Goal: Information Seeking & Learning: Learn about a topic

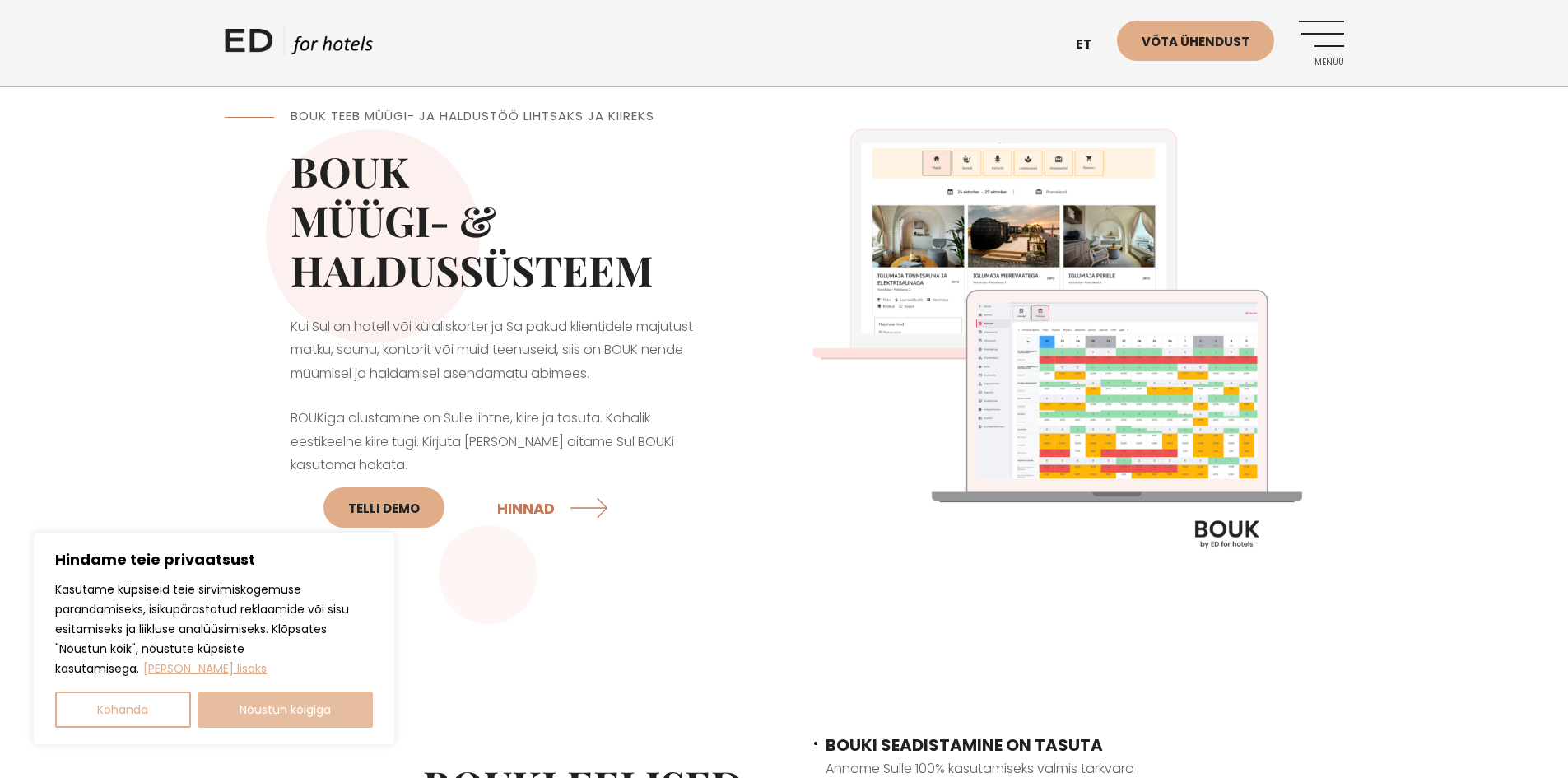
click at [289, 712] on button "Nõustun kõigiga" at bounding box center [286, 710] width 176 height 36
checkbox input "true"
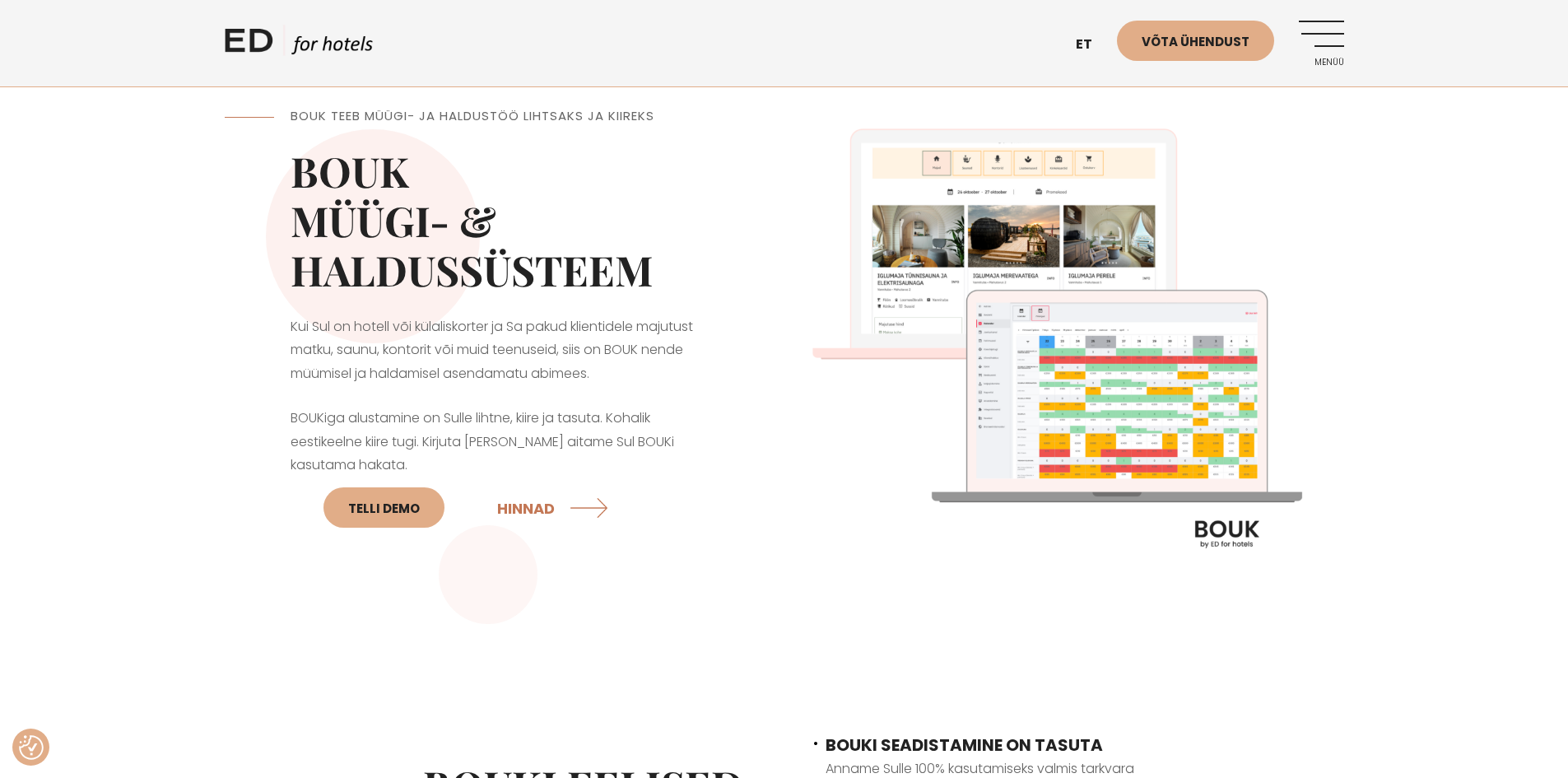
click at [1318, 39] on link "Menüü" at bounding box center [1321, 43] width 45 height 45
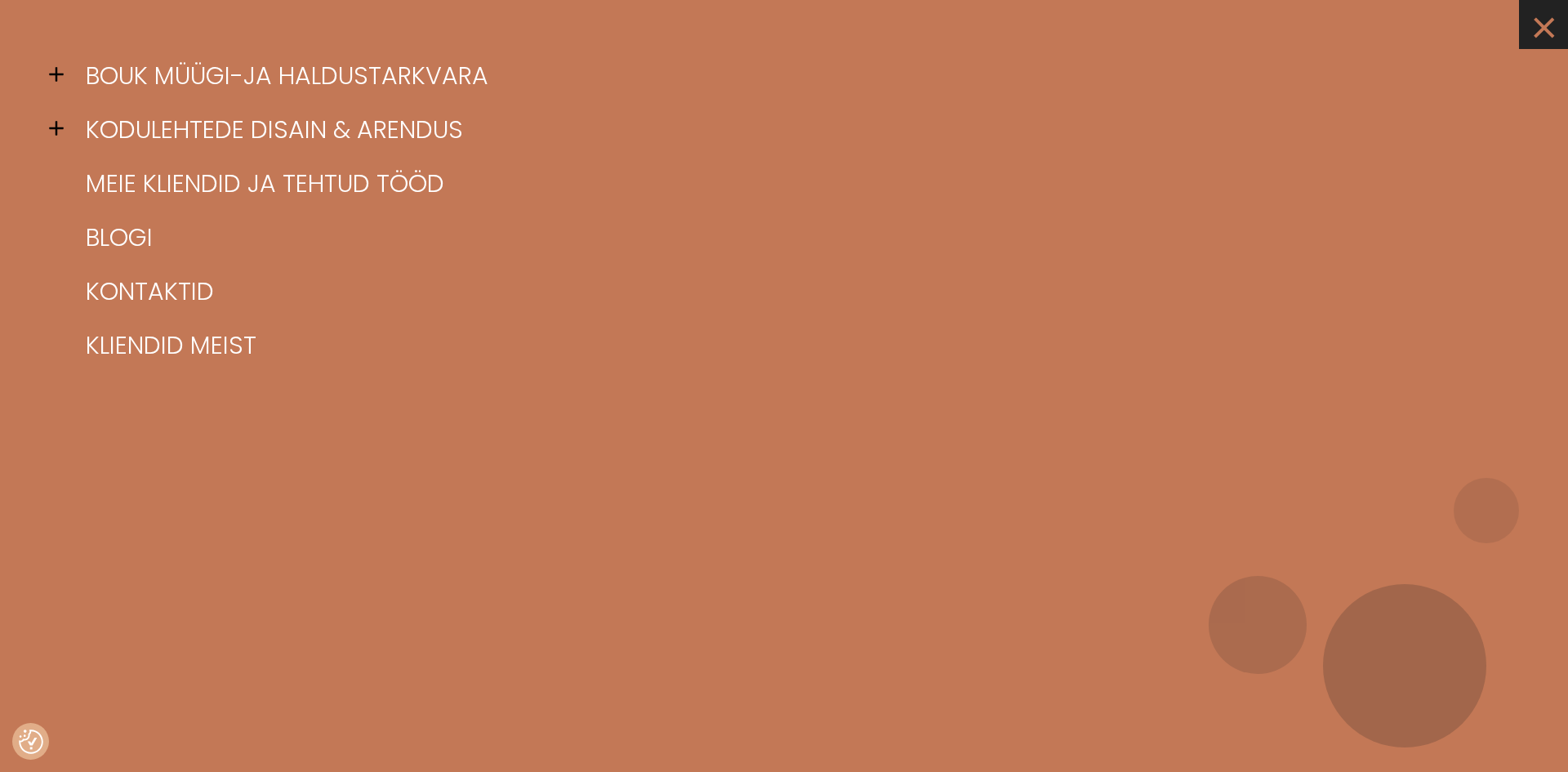
click at [1539, 27] on link "×" at bounding box center [1544, 25] width 49 height 49
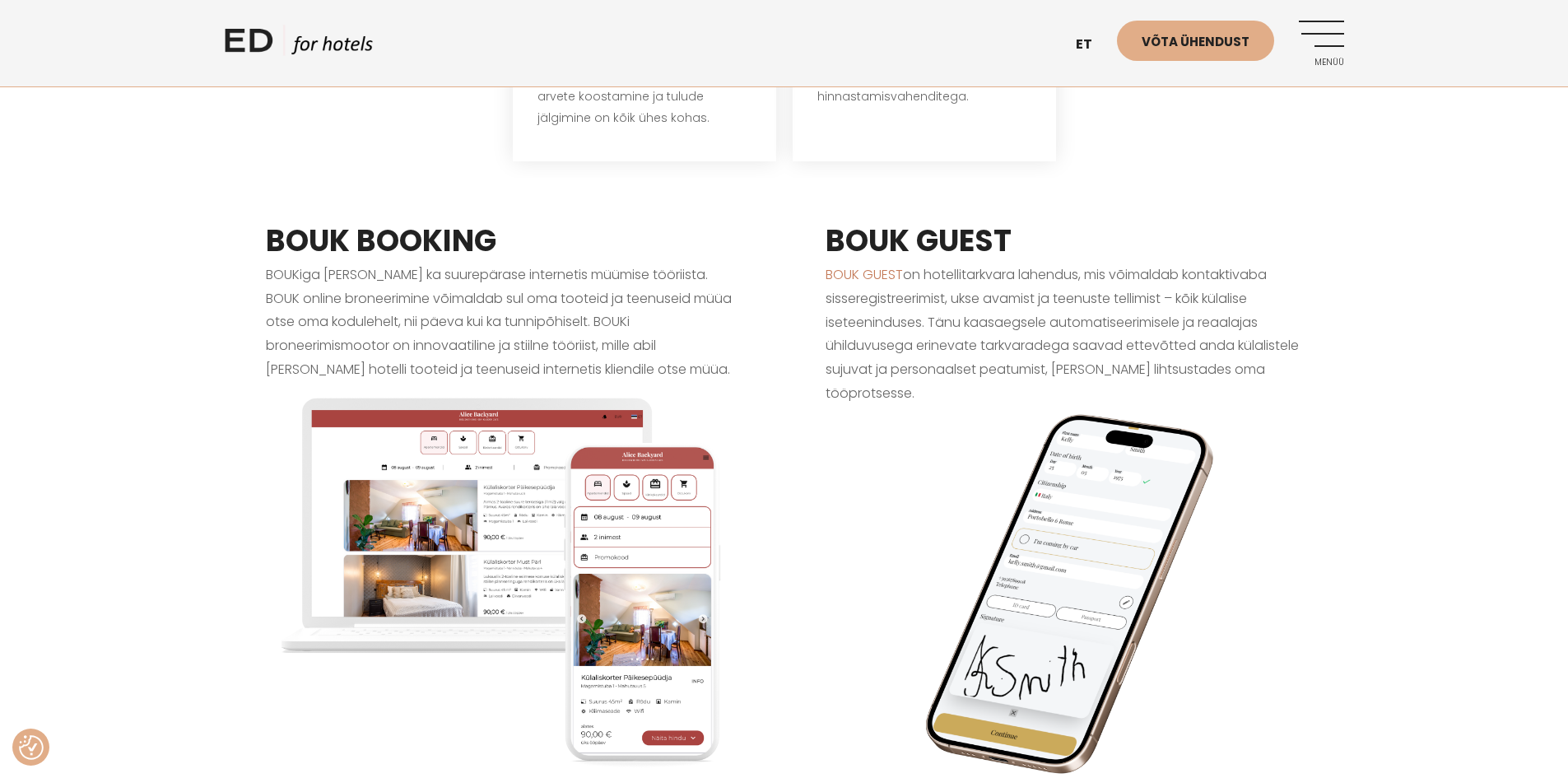
scroll to position [1318, 0]
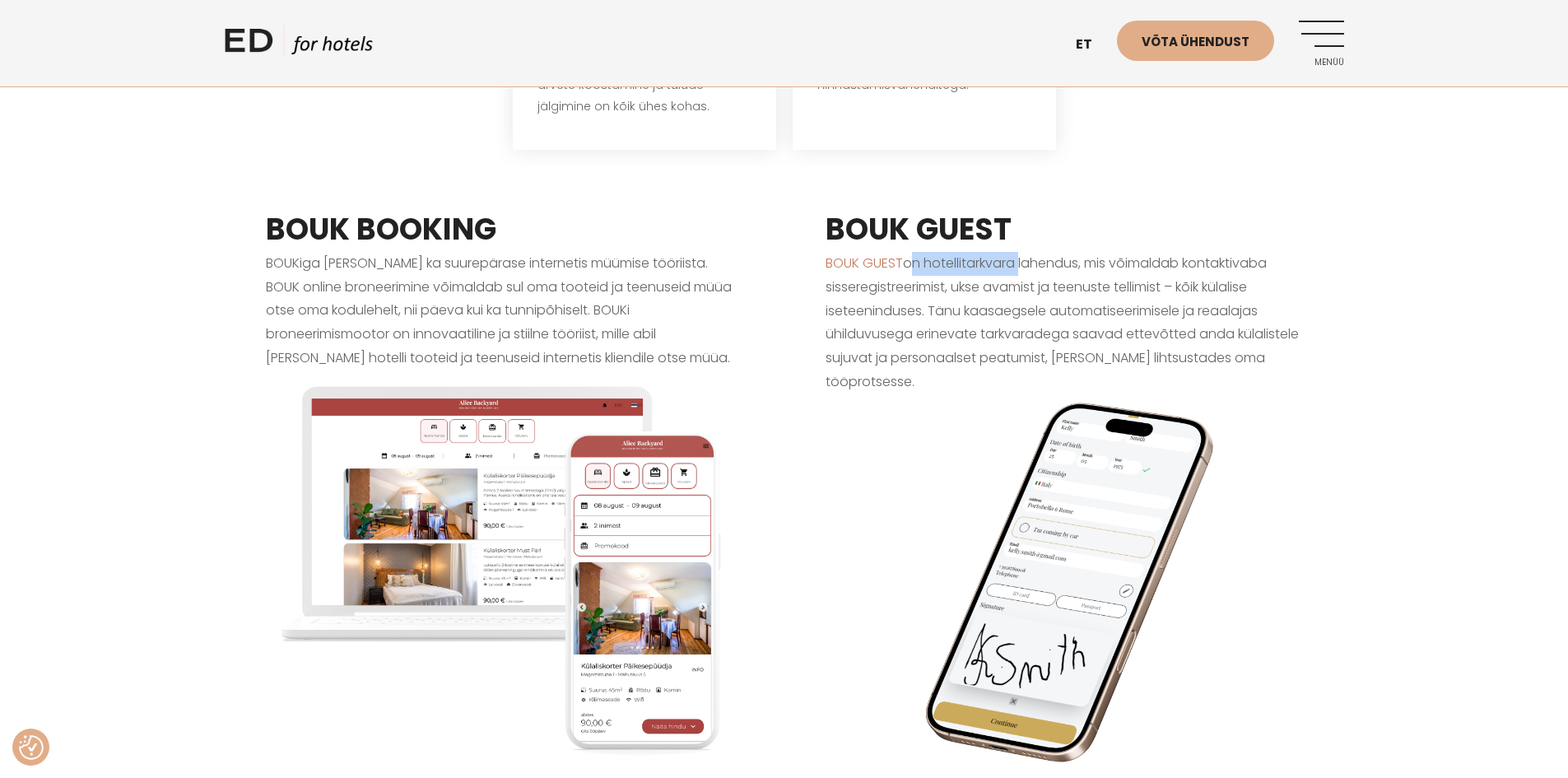
drag, startPoint x: 909, startPoint y: 244, endPoint x: 1032, endPoint y: 241, distance: 123.0
click at [1022, 252] on p "BOUK GUEST on hotellitarkvara lahendus, mis võimaldab kontaktivaba sisseregistr…" at bounding box center [1064, 537] width 478 height 571
drag, startPoint x: 1032, startPoint y: 241, endPoint x: 1074, endPoint y: 240, distance: 42.0
click at [1074, 252] on p "BOUK GUEST on hotellitarkvara lahendus, mis võimaldab kontaktivaba sisseregistr…" at bounding box center [1064, 537] width 478 height 571
drag, startPoint x: 1105, startPoint y: 239, endPoint x: 912, endPoint y: 253, distance: 193.5
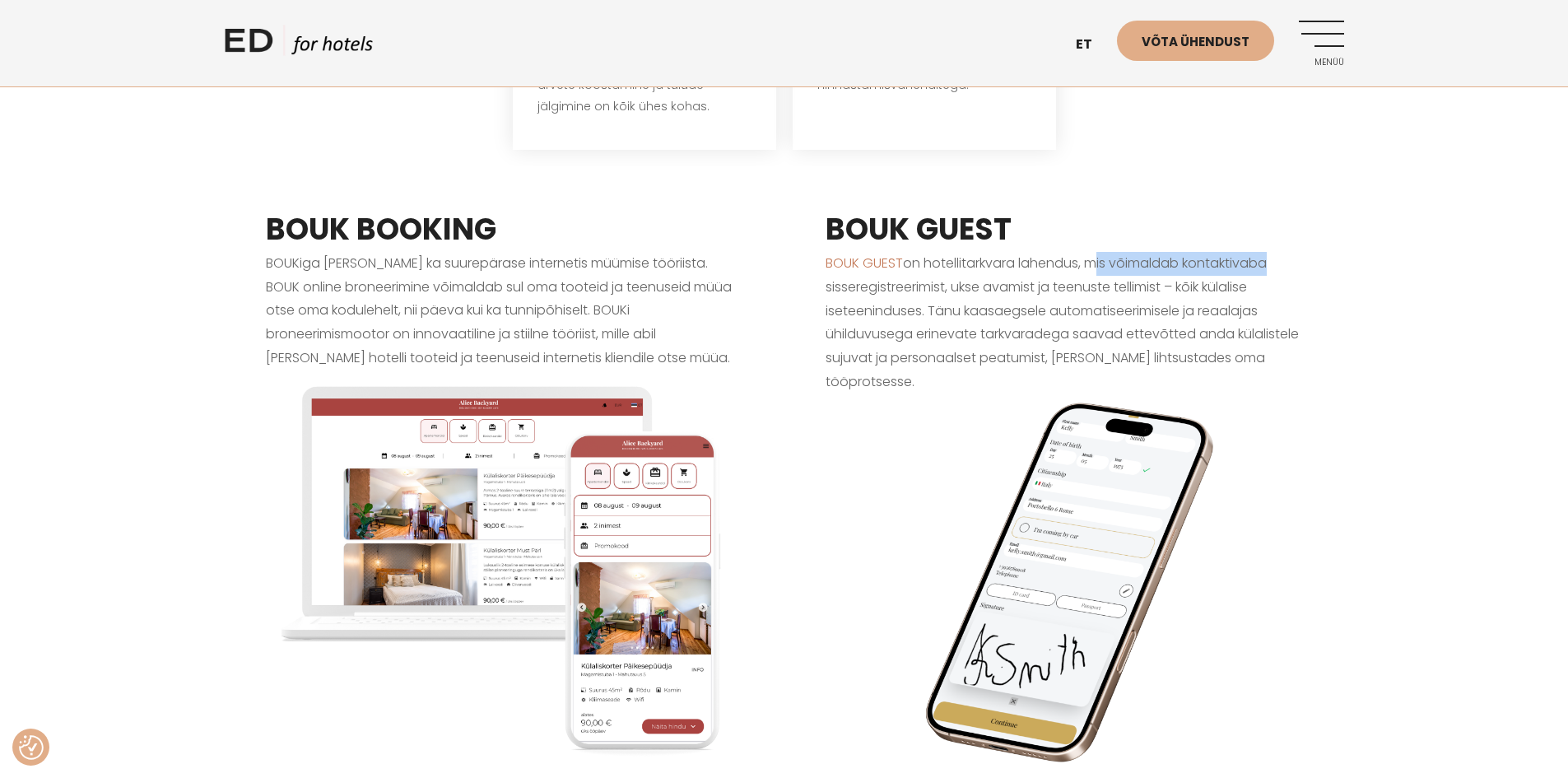
click at [1238, 252] on p "BOUK GUEST on hotellitarkvara lahendus, mis võimaldab kontaktivaba sisseregistr…" at bounding box center [1064, 537] width 478 height 571
drag, startPoint x: 842, startPoint y: 265, endPoint x: 936, endPoint y: 261, distance: 94.1
click at [936, 261] on p "BOUK GUEST on hotellitarkvara lahendus, mis võimaldab kontaktivaba sisseregistr…" at bounding box center [1064, 537] width 478 height 571
drag, startPoint x: 962, startPoint y: 261, endPoint x: 1163, endPoint y: 265, distance: 201.0
click at [1163, 265] on p "BOUK GUEST on hotellitarkvara lahendus, mis võimaldab kontaktivaba sisseregistr…" at bounding box center [1064, 537] width 478 height 571
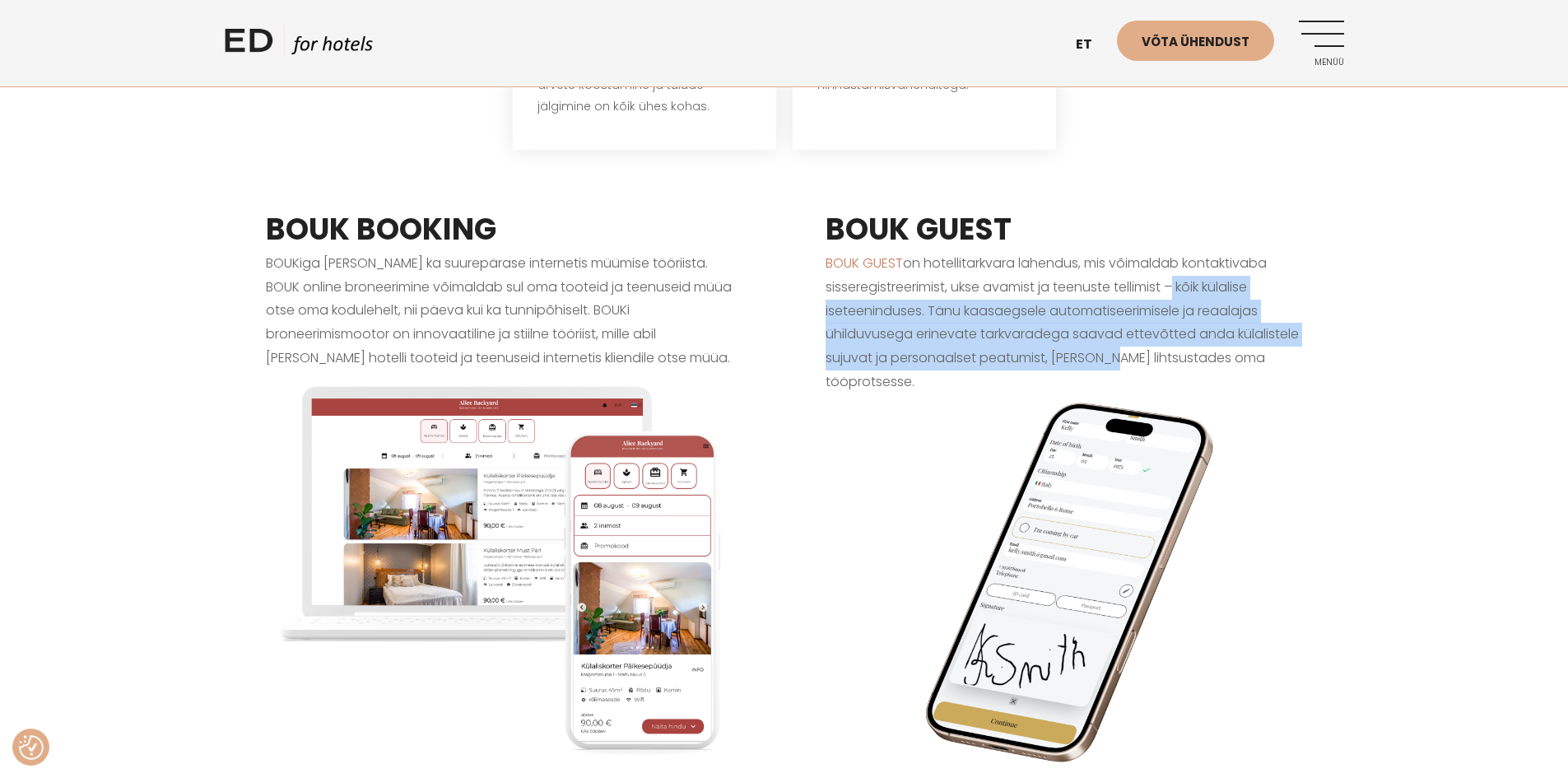
drag, startPoint x: 1176, startPoint y: 266, endPoint x: 1064, endPoint y: 340, distance: 134.2
click at [1096, 347] on p "BOUK GUEST on hotellitarkvara lahendus, mis võimaldab kontaktivaba sisseregistr…" at bounding box center [1064, 537] width 478 height 571
click at [1044, 338] on p "BOUK GUEST on hotellitarkvara lahendus, mis võimaldab kontaktivaba sisseregistr…" at bounding box center [1064, 537] width 478 height 571
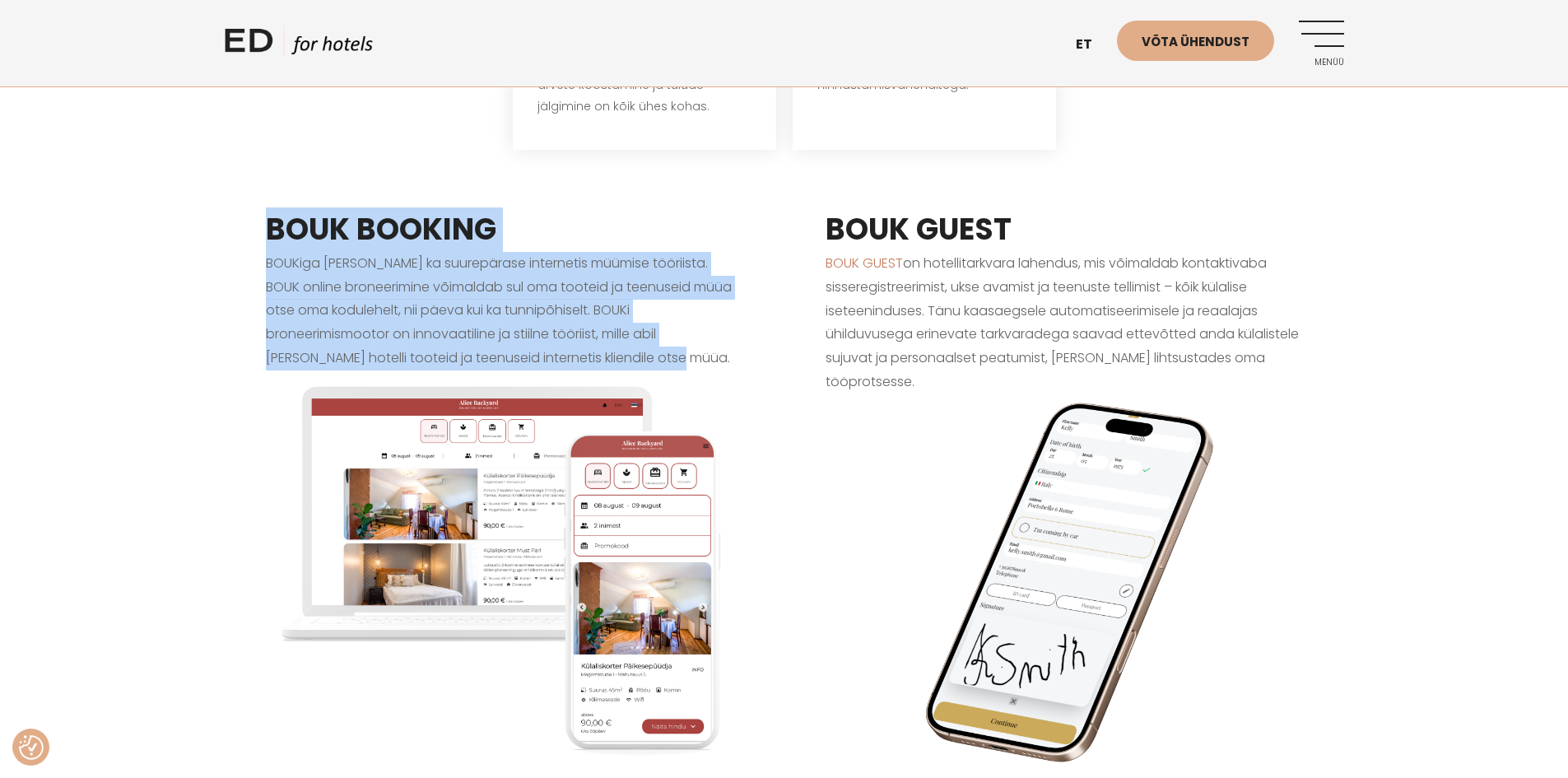
drag, startPoint x: 416, startPoint y: 224, endPoint x: 592, endPoint y: 344, distance: 213.0
click at [592, 344] on div "BOUK BOOKING BOUKiga saad kaasa ka suurepärase internetis müümise tööriista. BO…" at bounding box center [505, 515] width 560 height 698
click at [623, 339] on p "BOUKiga saad kaasa ka suurepärase internetis müümise tööriista. BOUK online bro…" at bounding box center [505, 312] width 478 height 119
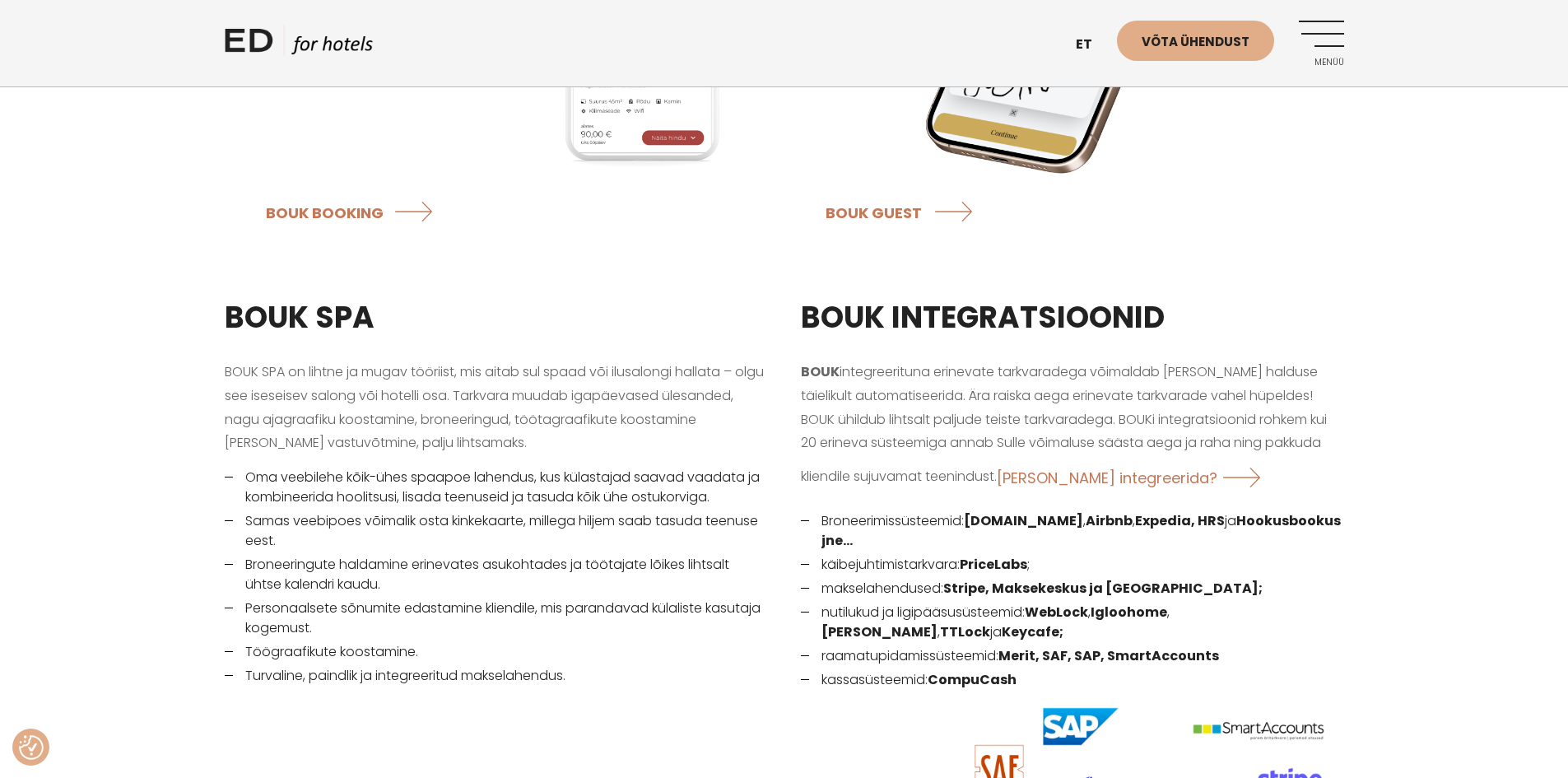
scroll to position [1977, 0]
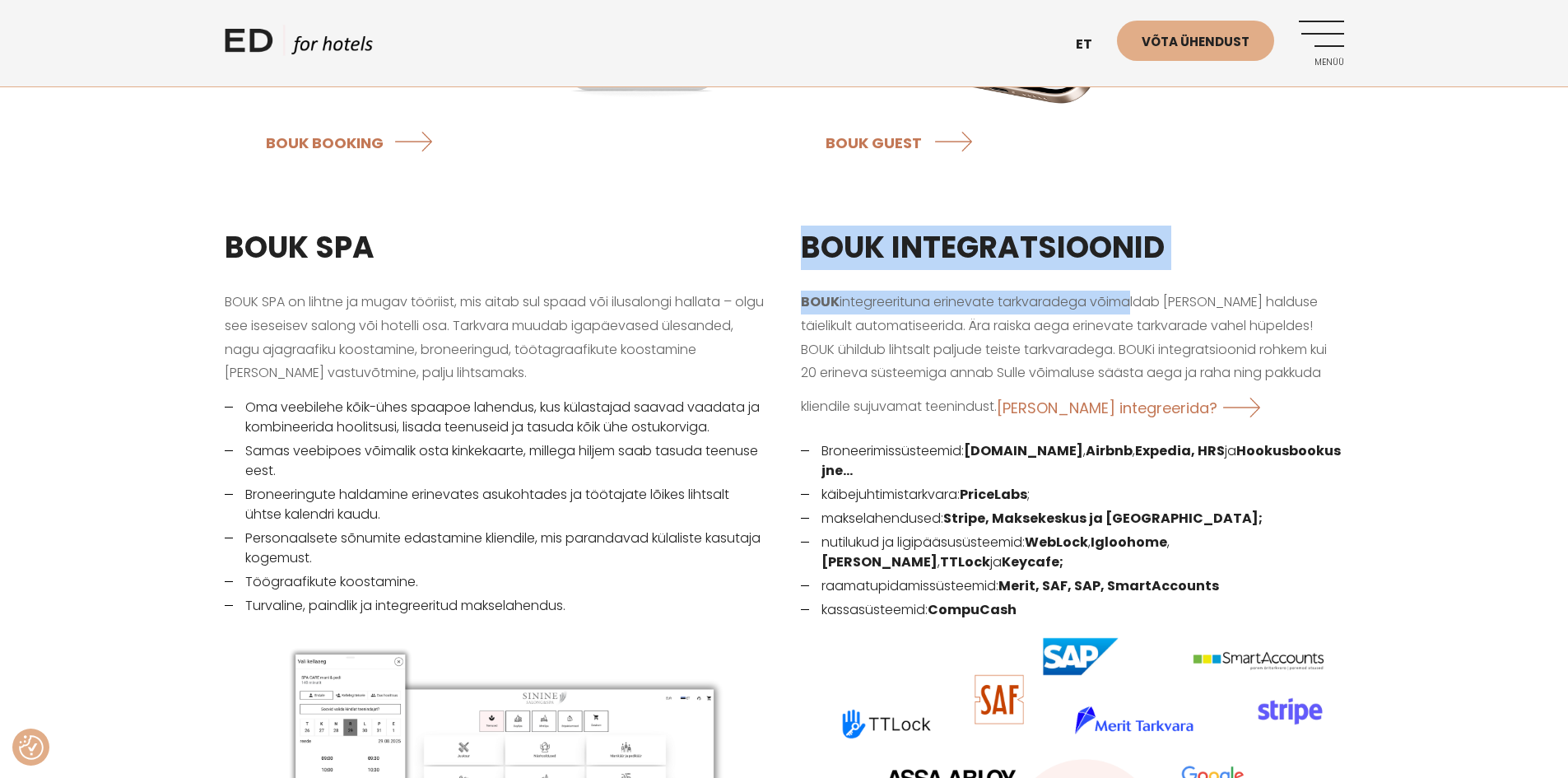
drag, startPoint x: 835, startPoint y: 227, endPoint x: 1122, endPoint y: 249, distance: 287.8
click at [1122, 249] on div "BOUK INTEGRATSIOONID BOUK integreerituna erinevate tarkvaradega võimaldab müügi…" at bounding box center [1072, 651] width 576 height 892
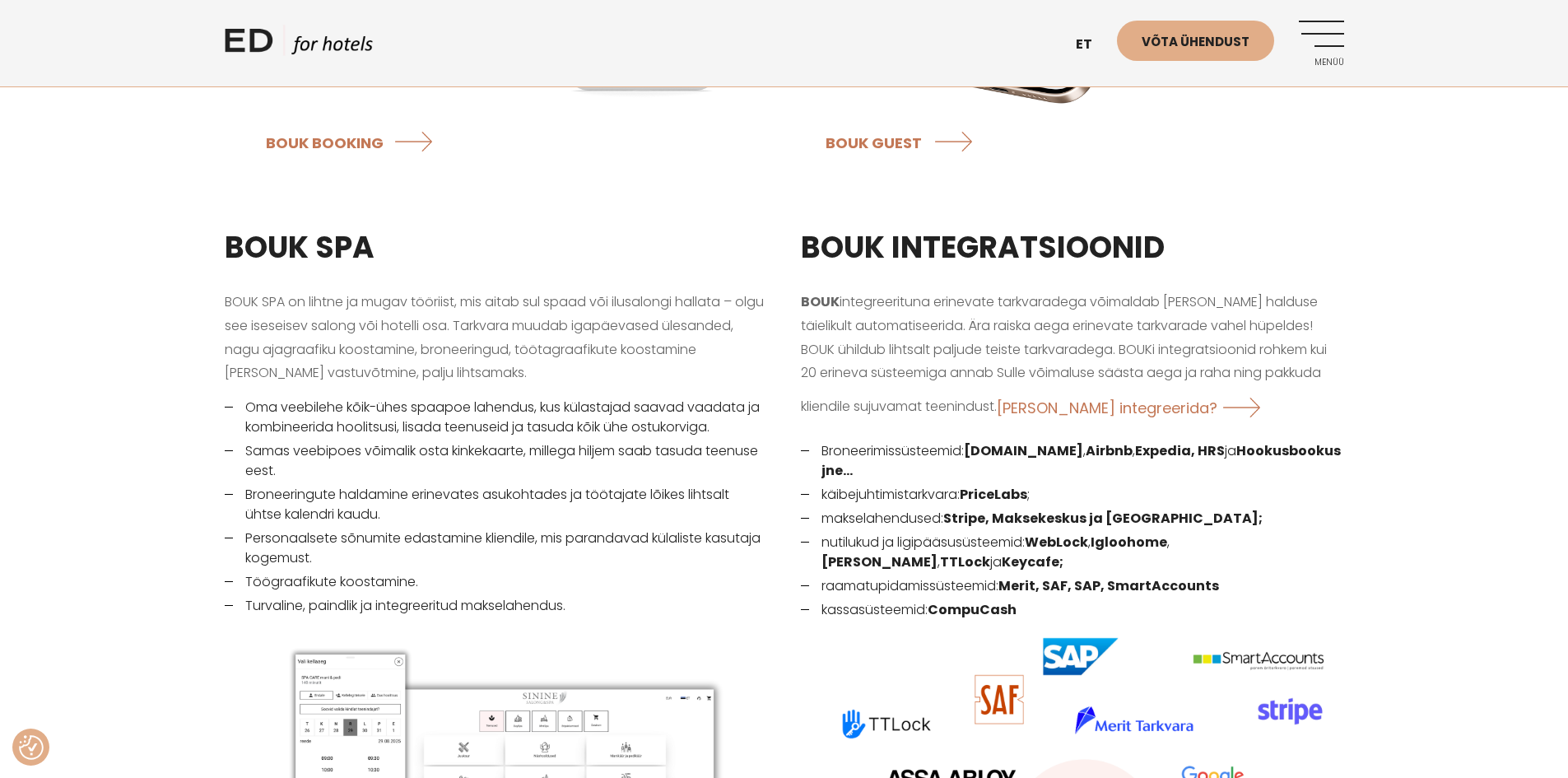
click at [1034, 322] on p "BOUK integreerituna erinevate tarkvaradega võimaldab müügi ja halduse täielikul…" at bounding box center [1072, 359] width 544 height 139
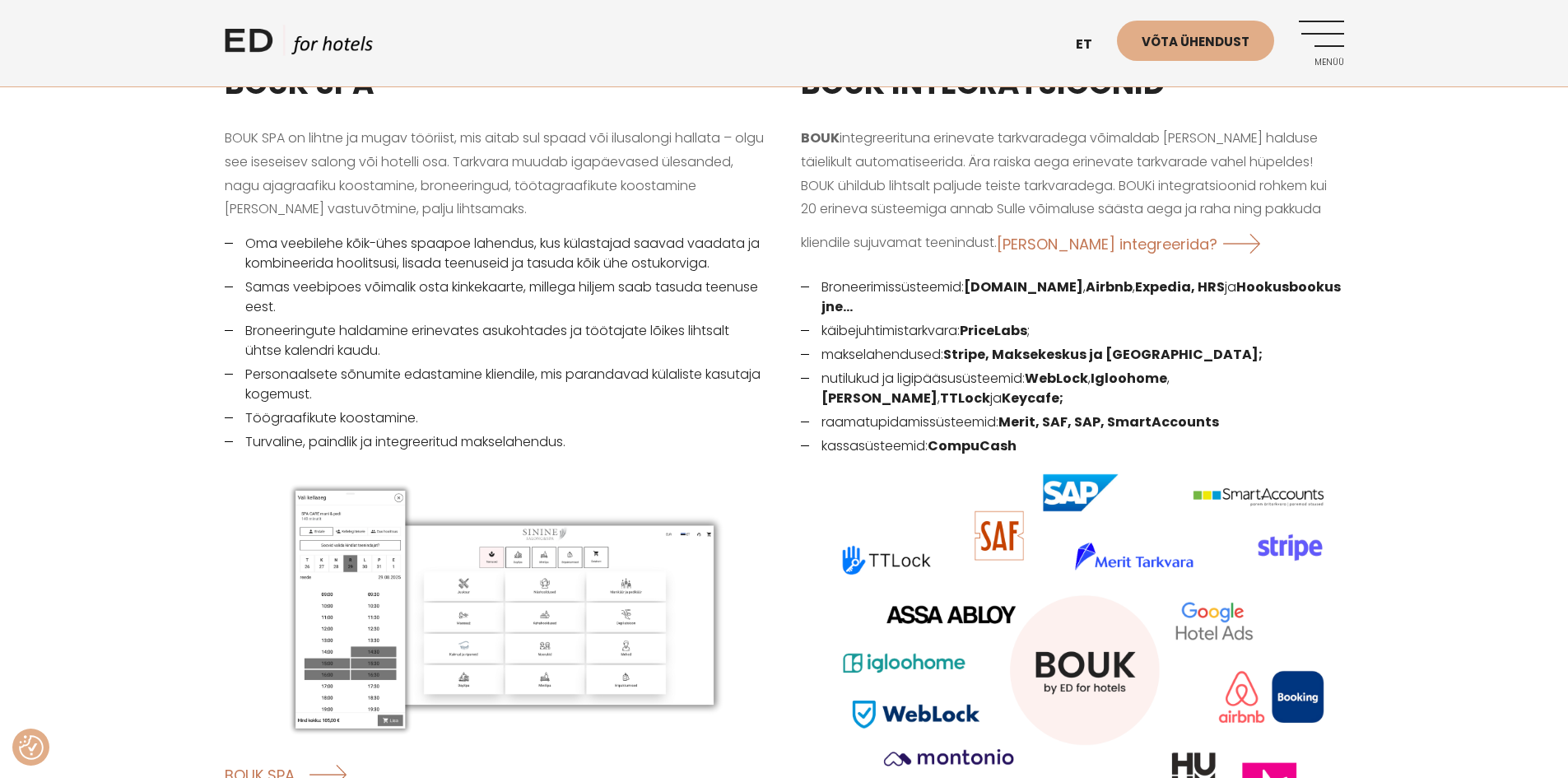
scroll to position [2141, 0]
drag, startPoint x: 1192, startPoint y: 267, endPoint x: 1258, endPoint y: 267, distance: 66.0
click at [1258, 276] on li "Broneerimissüsteemid: Booking.com , Airbnb , Expedia, HRS ja Hookusbookus jne…" at bounding box center [1072, 295] width 544 height 39
drag, startPoint x: 1299, startPoint y: 267, endPoint x: 1359, endPoint y: 289, distance: 63.9
click at [1359, 289] on div "BOUK INTEGRATSIOONID BOUK integreerituna erinevate tarkvaradega võimaldab müügi…" at bounding box center [1072, 486] width 576 height 892
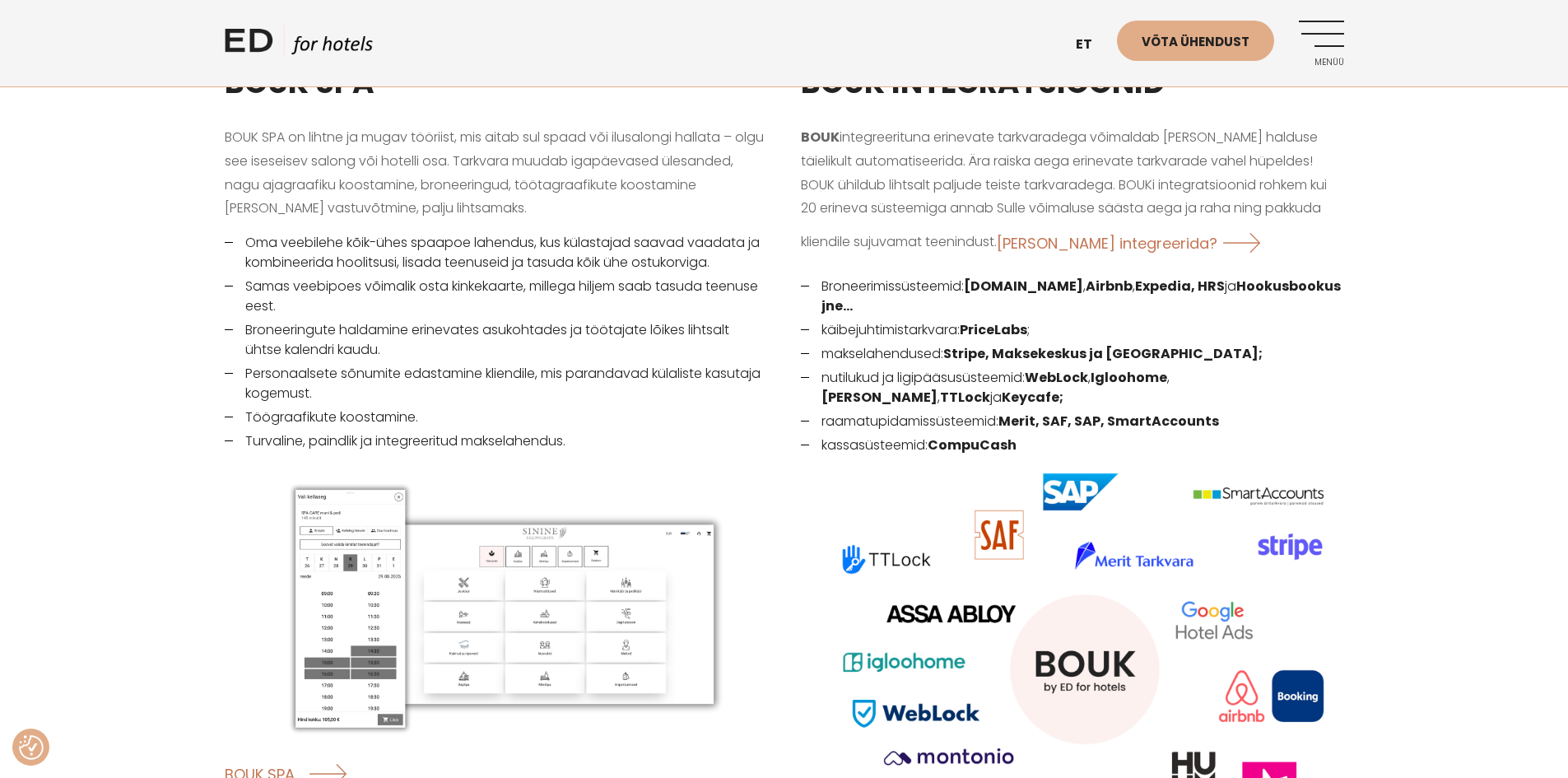
click at [857, 276] on li "Broneerimissüsteemid: Booking.com , Airbnb , Expedia, HRS ja Hookusbookus jne…" at bounding box center [1072, 295] width 544 height 39
drag, startPoint x: 827, startPoint y: 308, endPoint x: 955, endPoint y: 319, distance: 128.5
click at [954, 320] on li "käibejuhtimistarkvara: PriceLabs ;" at bounding box center [1072, 330] width 544 height 20
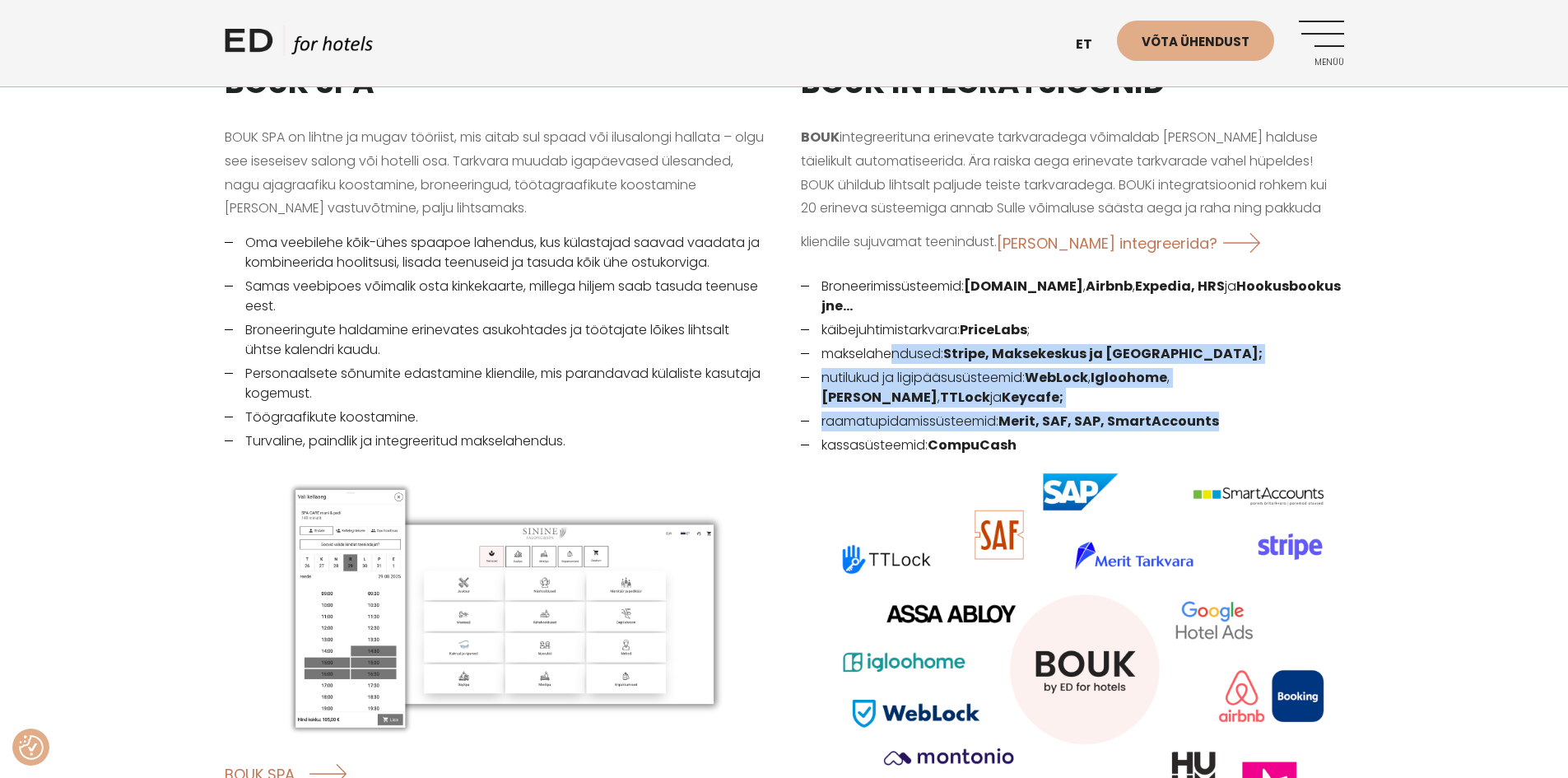
drag, startPoint x: 894, startPoint y: 337, endPoint x: 1372, endPoint y: 396, distance: 481.6
click at [1372, 396] on div "BOUK SPA BOUK SPA on lihtne ja mugav tööriist, mis aitab sul spaad või ilusalon…" at bounding box center [784, 486] width 1568 height 892
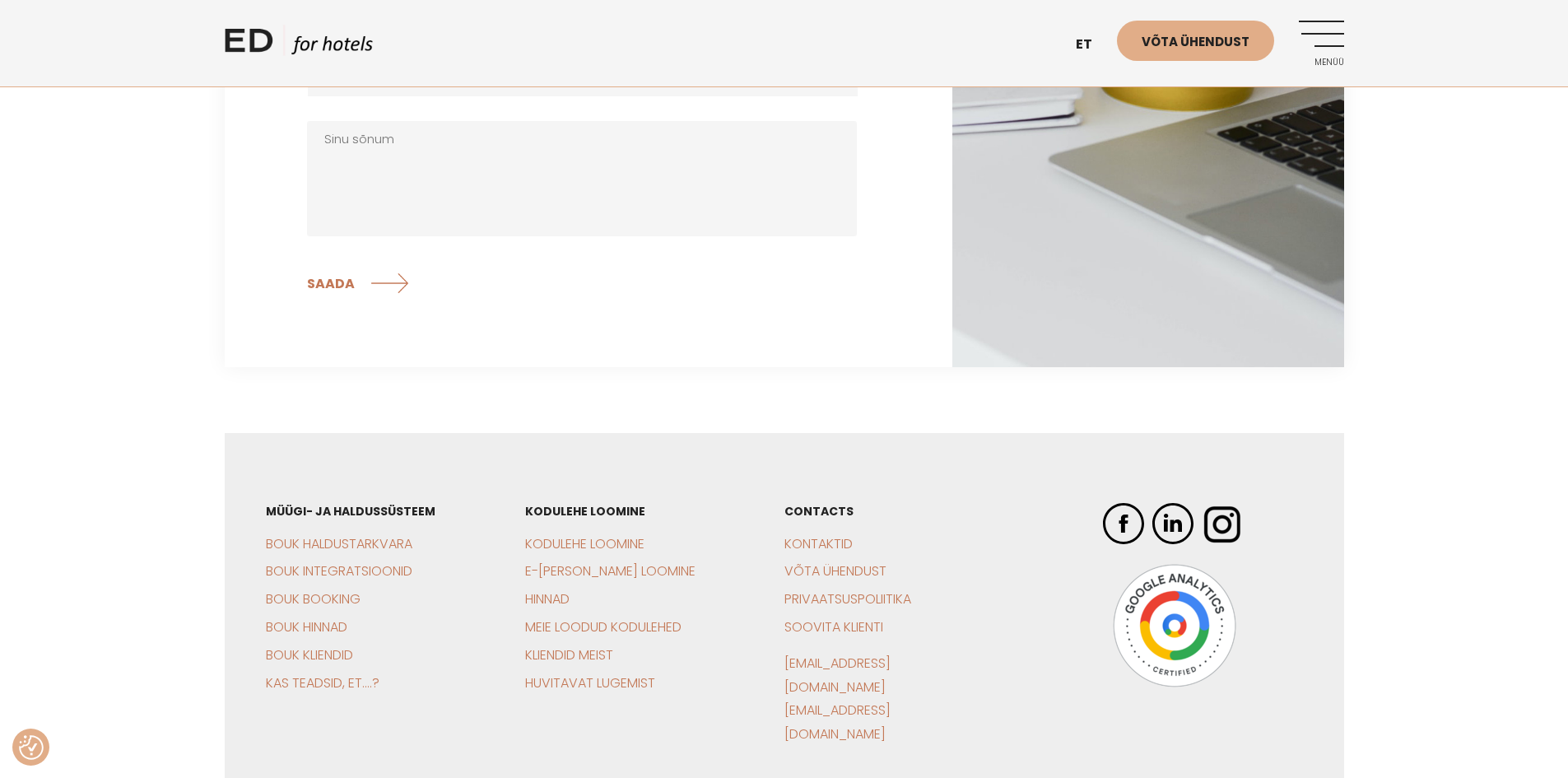
scroll to position [5217, 0]
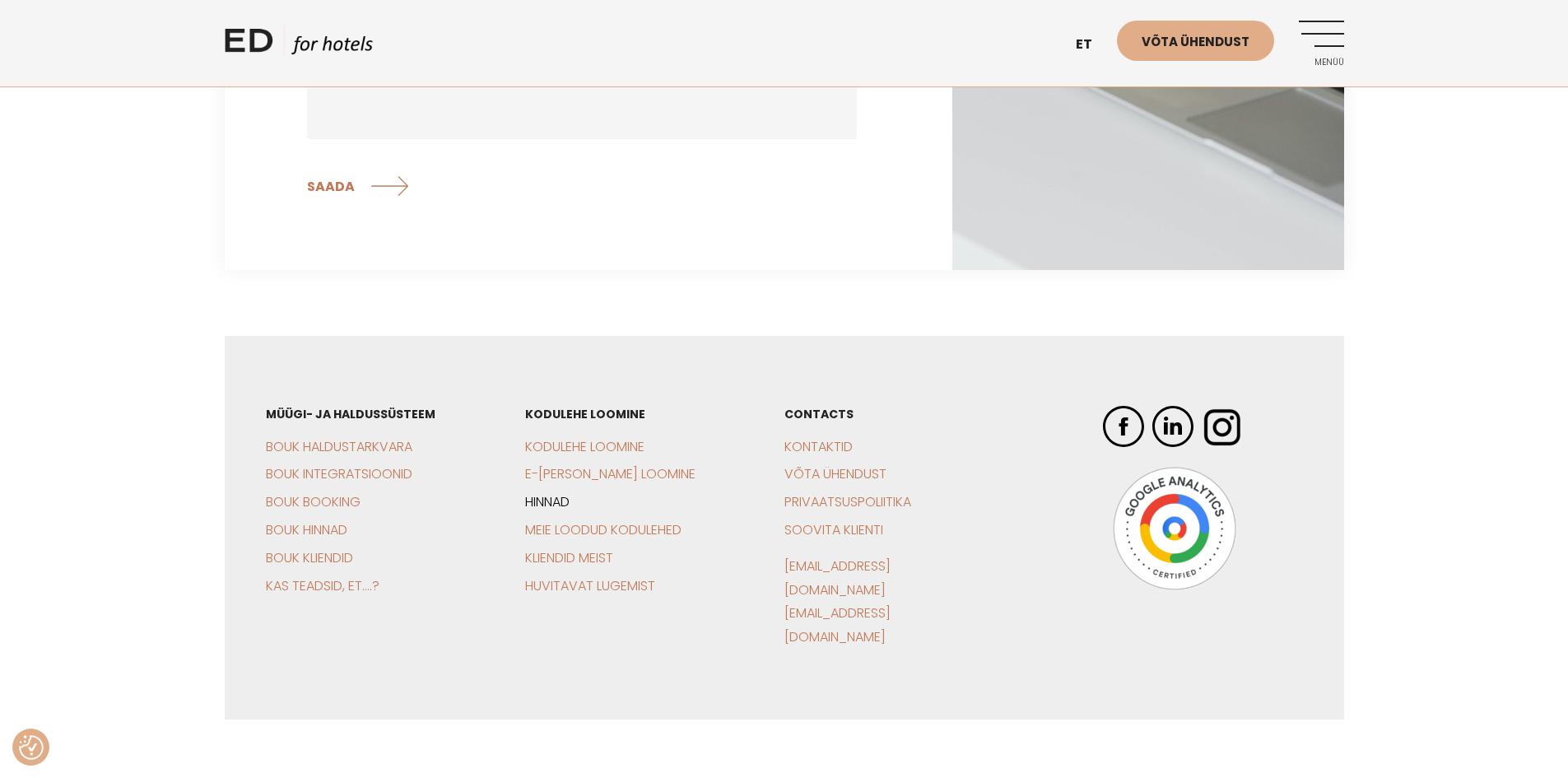
click at [555, 492] on link "Hinnad" at bounding box center [548, 502] width 45 height 19
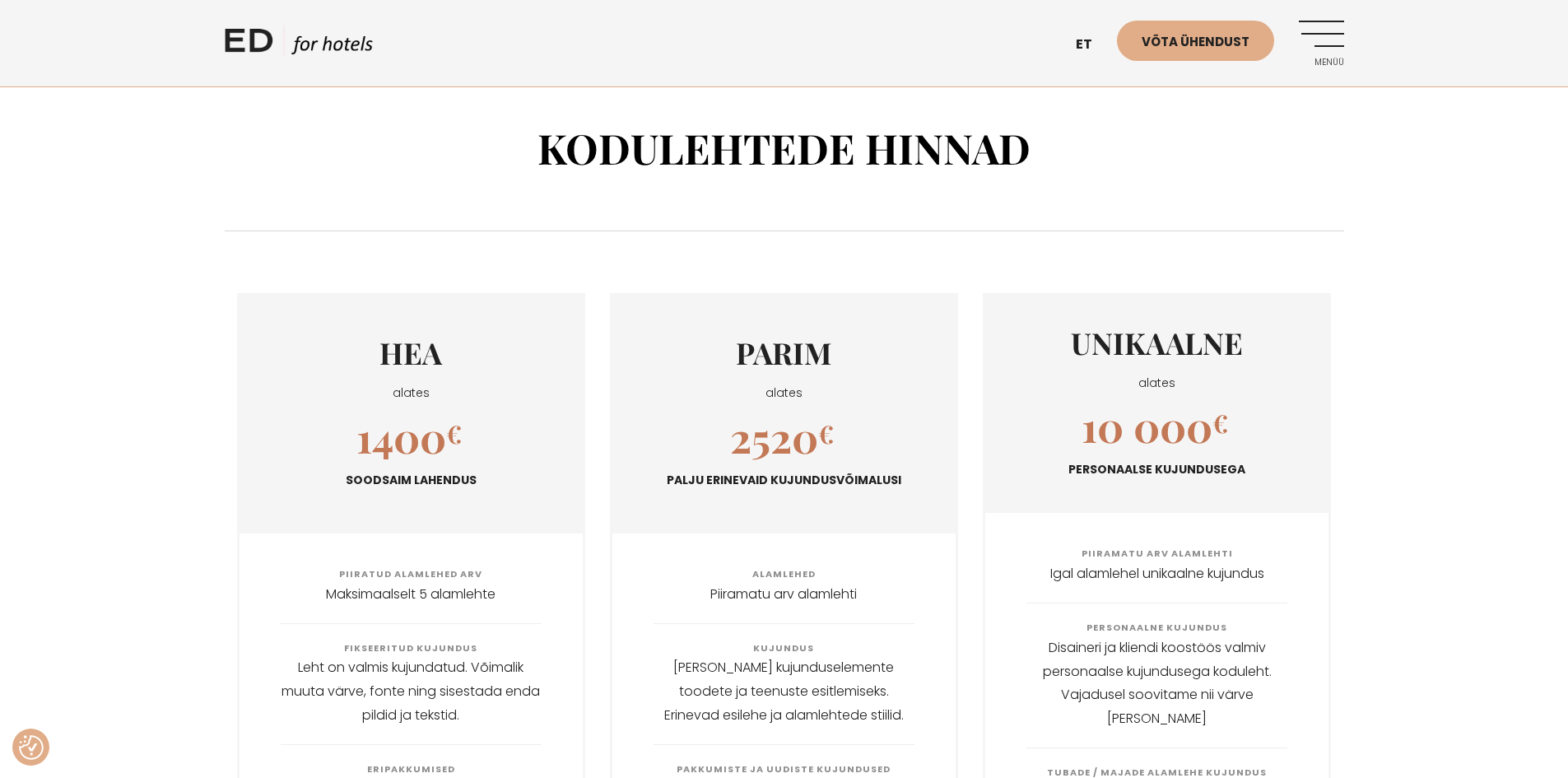
drag, startPoint x: 560, startPoint y: 262, endPoint x: 472, endPoint y: -32, distance: 306.9
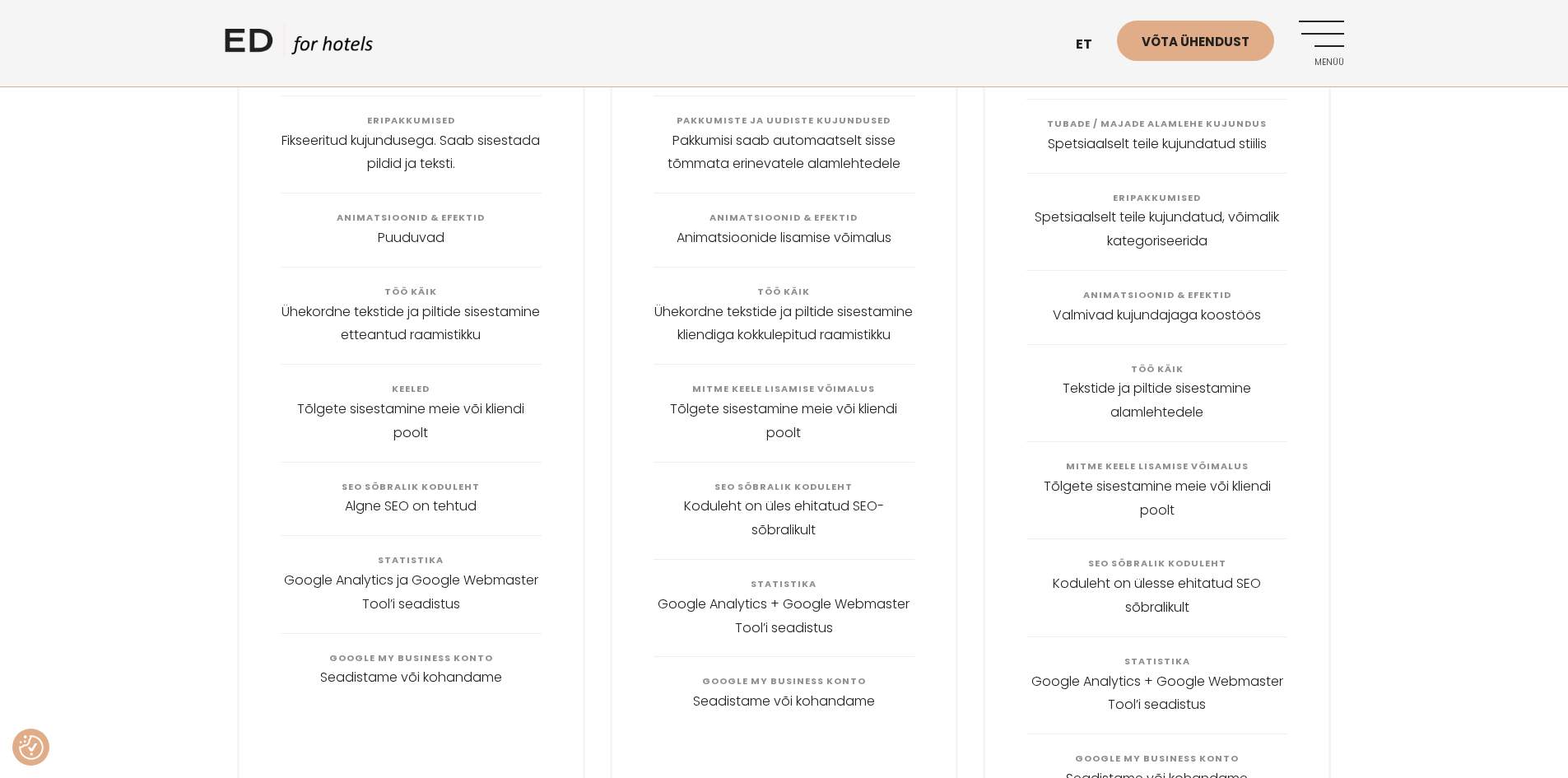
scroll to position [1776, 0]
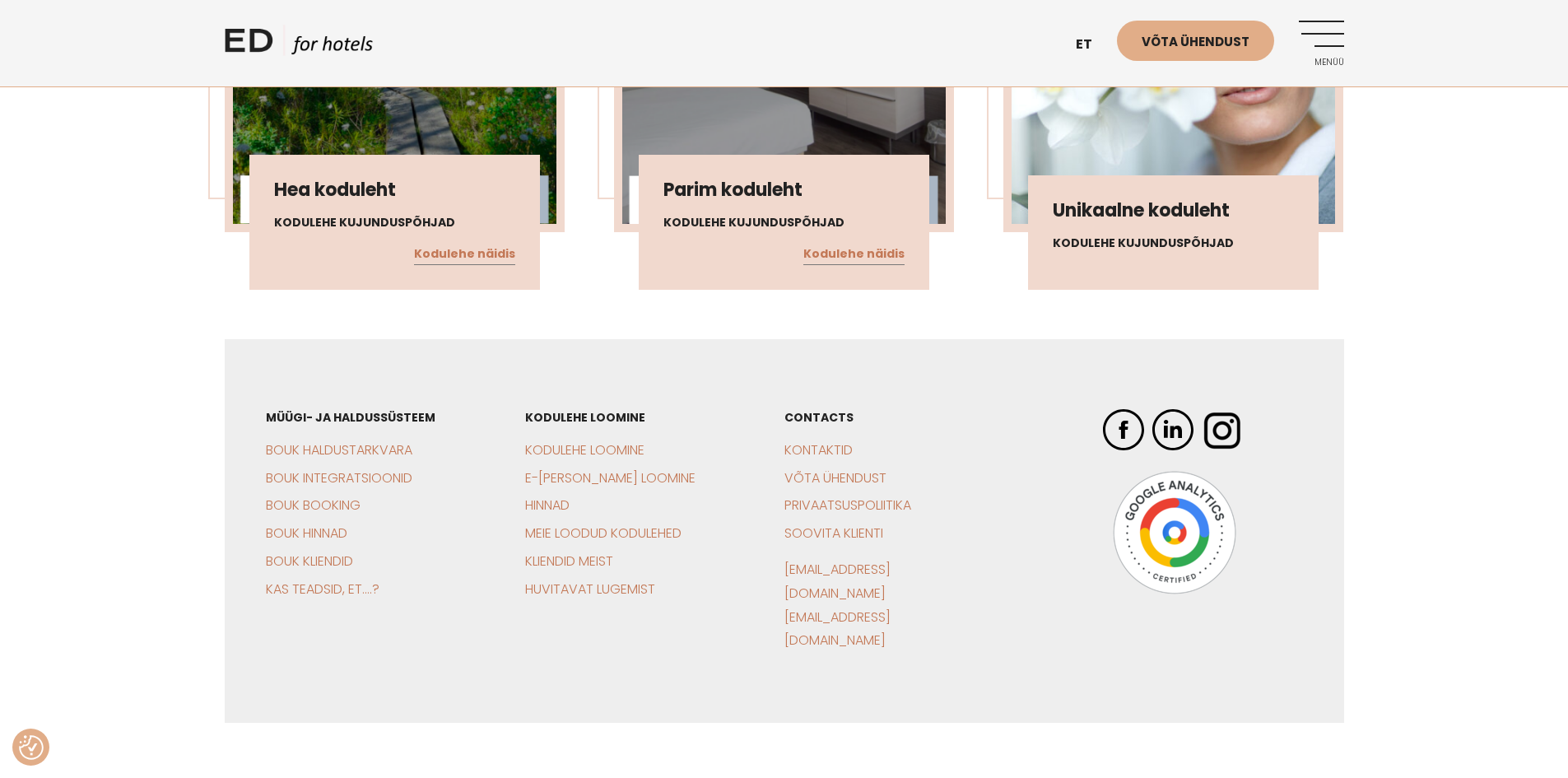
drag, startPoint x: 562, startPoint y: 317, endPoint x: 460, endPoint y: 588, distance: 289.6
click at [317, 524] on link "BOUK Hinnad" at bounding box center [306, 533] width 81 height 19
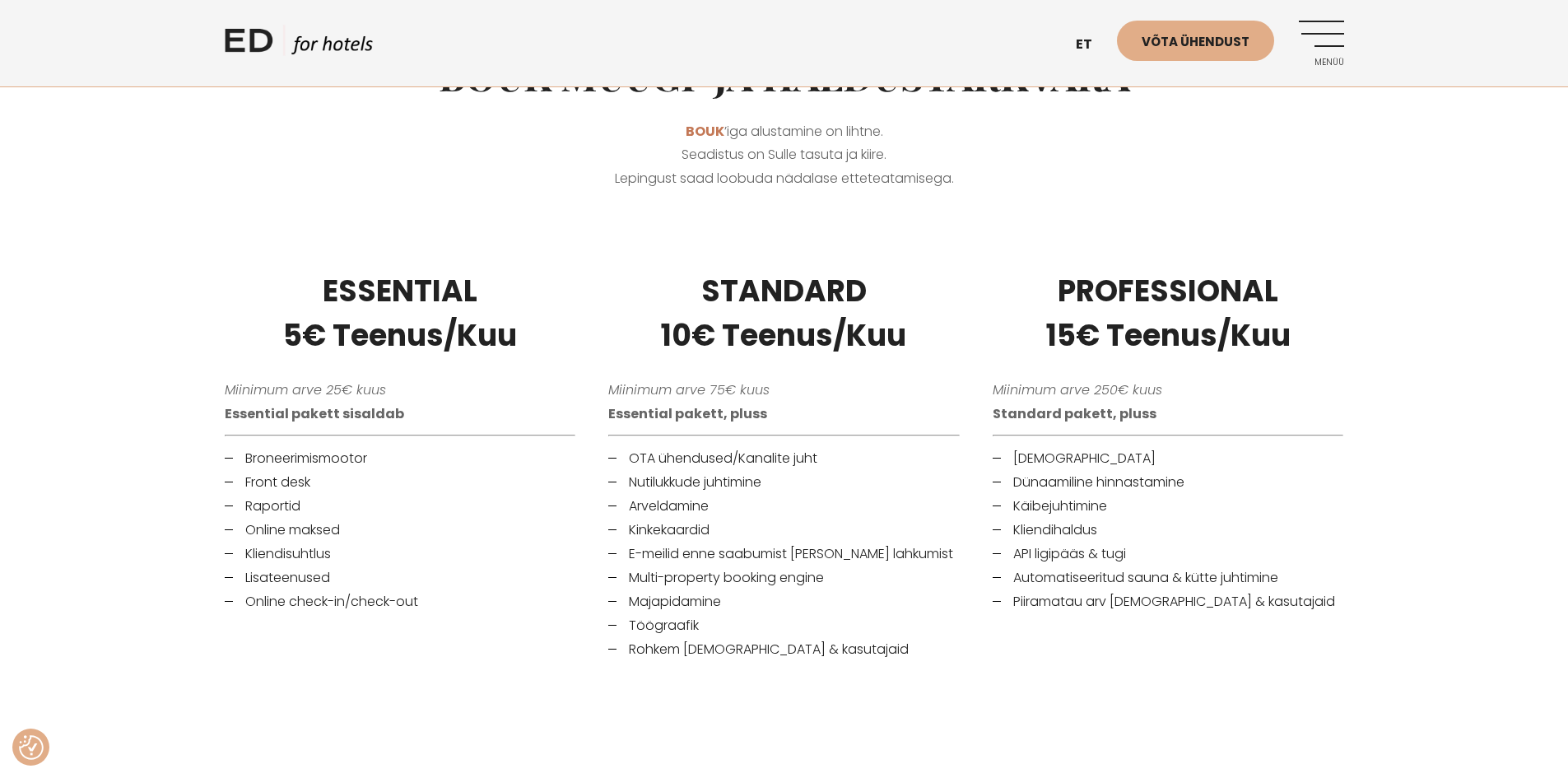
scroll to position [494, 0]
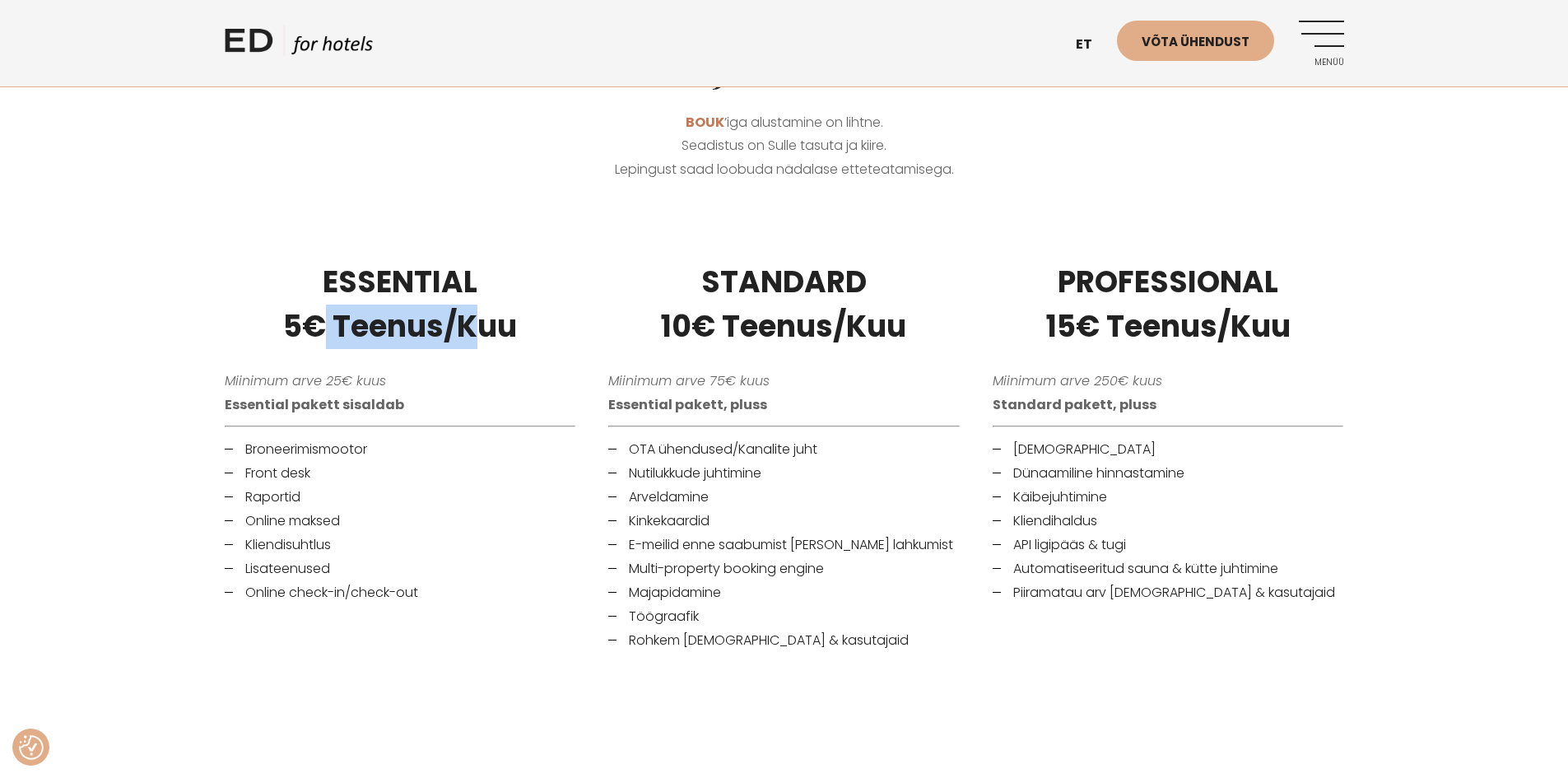
drag, startPoint x: 300, startPoint y: 341, endPoint x: 459, endPoint y: 334, distance: 159.2
click at [459, 334] on h3 "ESSENTIAL 5€ Teenus/Kuu" at bounding box center [400, 304] width 352 height 89
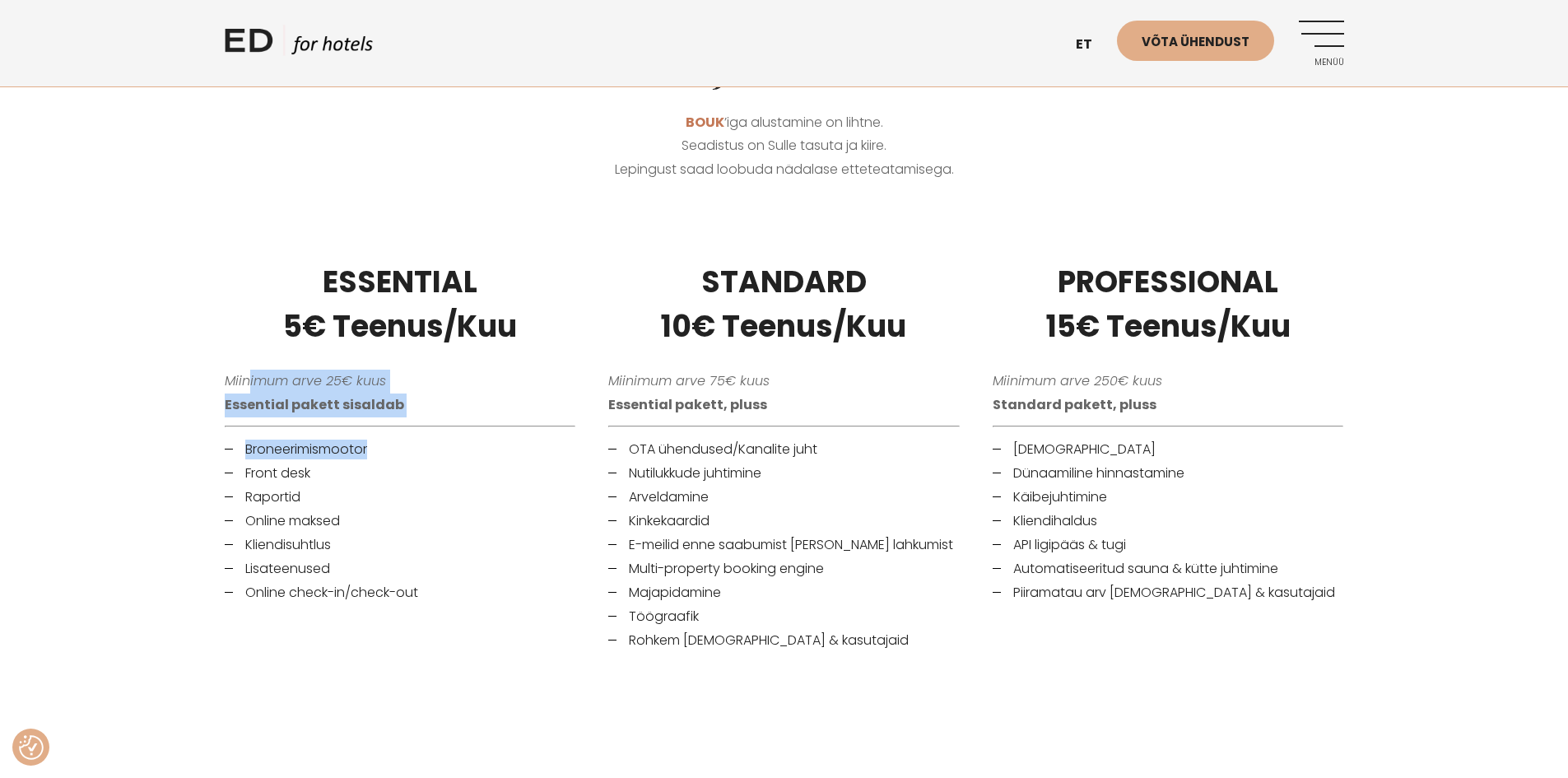
drag, startPoint x: 252, startPoint y: 385, endPoint x: 383, endPoint y: 454, distance: 148.1
click at [414, 433] on div "ESSENTIAL 5€ Teenus/Kuu Miinimum arve 25€ kuus Essential pakett sisaldab Bronee…" at bounding box center [400, 455] width 384 height 431
click at [286, 461] on ul "Broneerimismootor Front desk Raportid Online maksed Kliendisuhtlus Lisateenused…" at bounding box center [400, 521] width 352 height 163
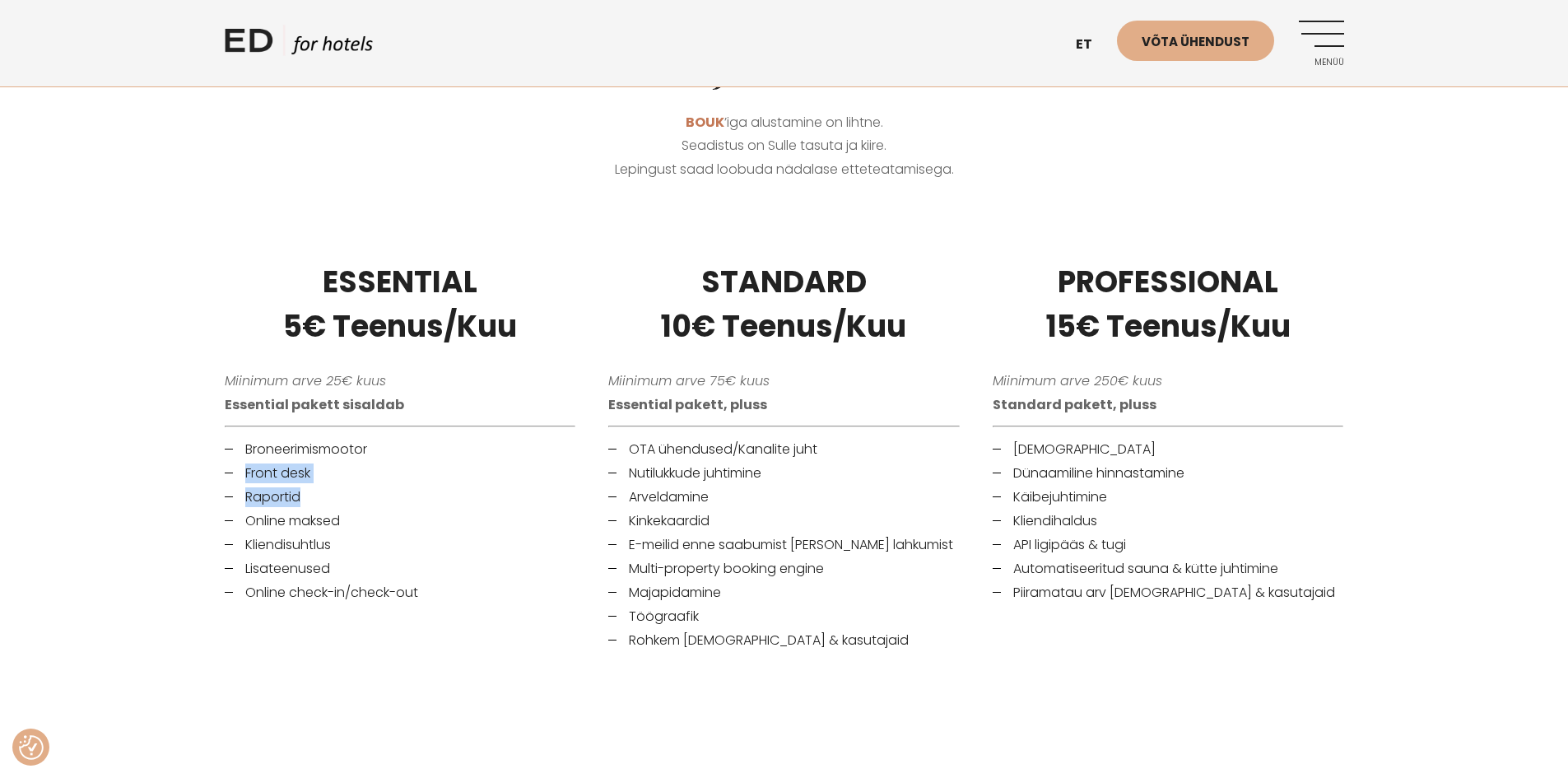
drag, startPoint x: 247, startPoint y: 477, endPoint x: 284, endPoint y: 502, distance: 44.7
click at [320, 486] on ul "Broneerimismootor Front desk Raportid Online maksed Kliendisuhtlus Lisateenused…" at bounding box center [400, 521] width 352 height 163
drag, startPoint x: 245, startPoint y: 514, endPoint x: 359, endPoint y: 515, distance: 114.0
click at [359, 515] on li "Online maksed" at bounding box center [400, 521] width 352 height 20
drag, startPoint x: 240, startPoint y: 548, endPoint x: 375, endPoint y: 549, distance: 135.0
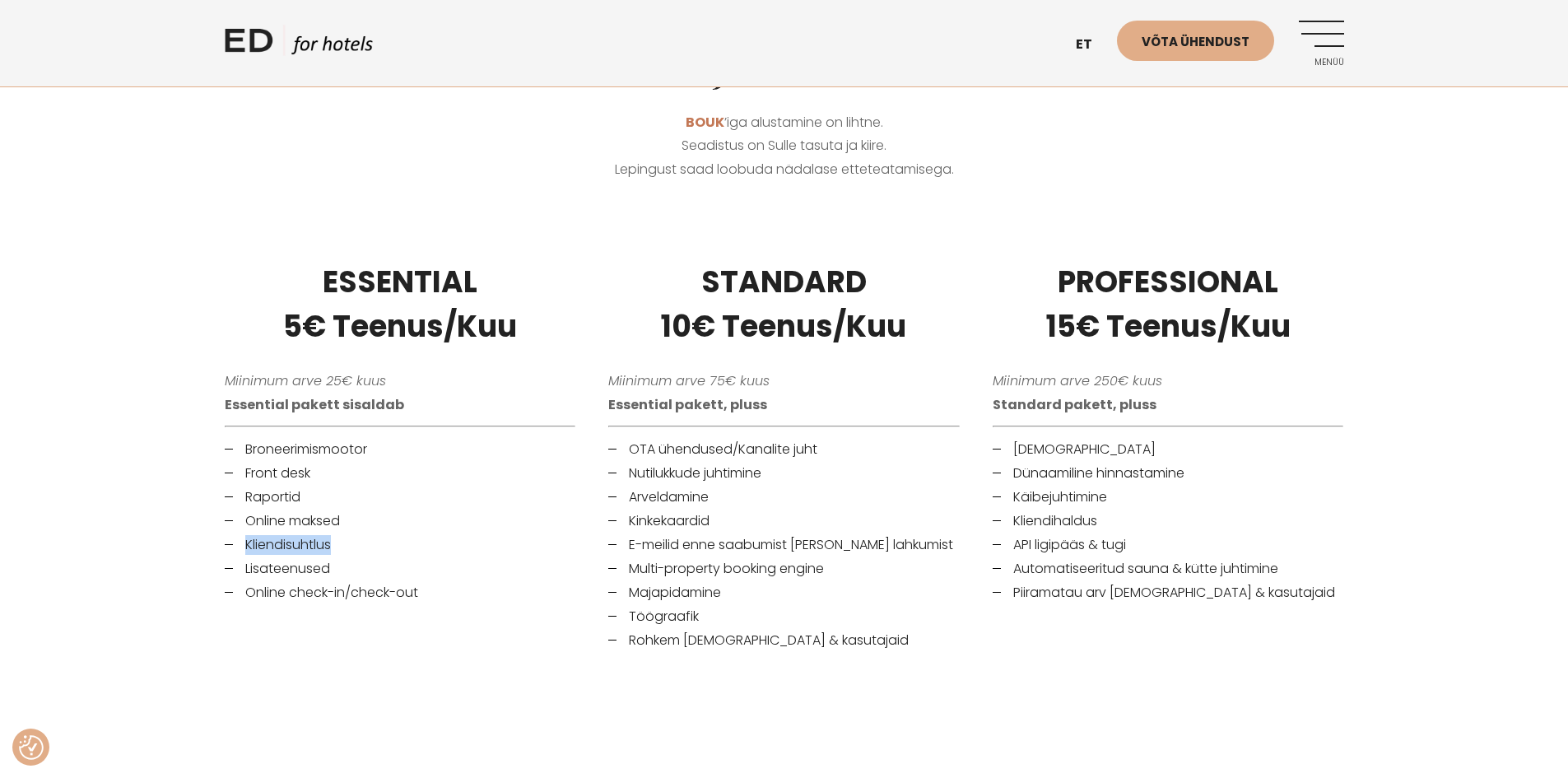
click at [375, 549] on li "Kliendisuhtlus" at bounding box center [400, 545] width 352 height 20
drag, startPoint x: 255, startPoint y: 565, endPoint x: 444, endPoint y: 559, distance: 189.1
click at [444, 559] on li "Lisateenused" at bounding box center [400, 569] width 352 height 20
drag, startPoint x: 391, startPoint y: 590, endPoint x: 516, endPoint y: 600, distance: 125.4
click at [514, 591] on li "Online check-in/check-out" at bounding box center [400, 593] width 352 height 20
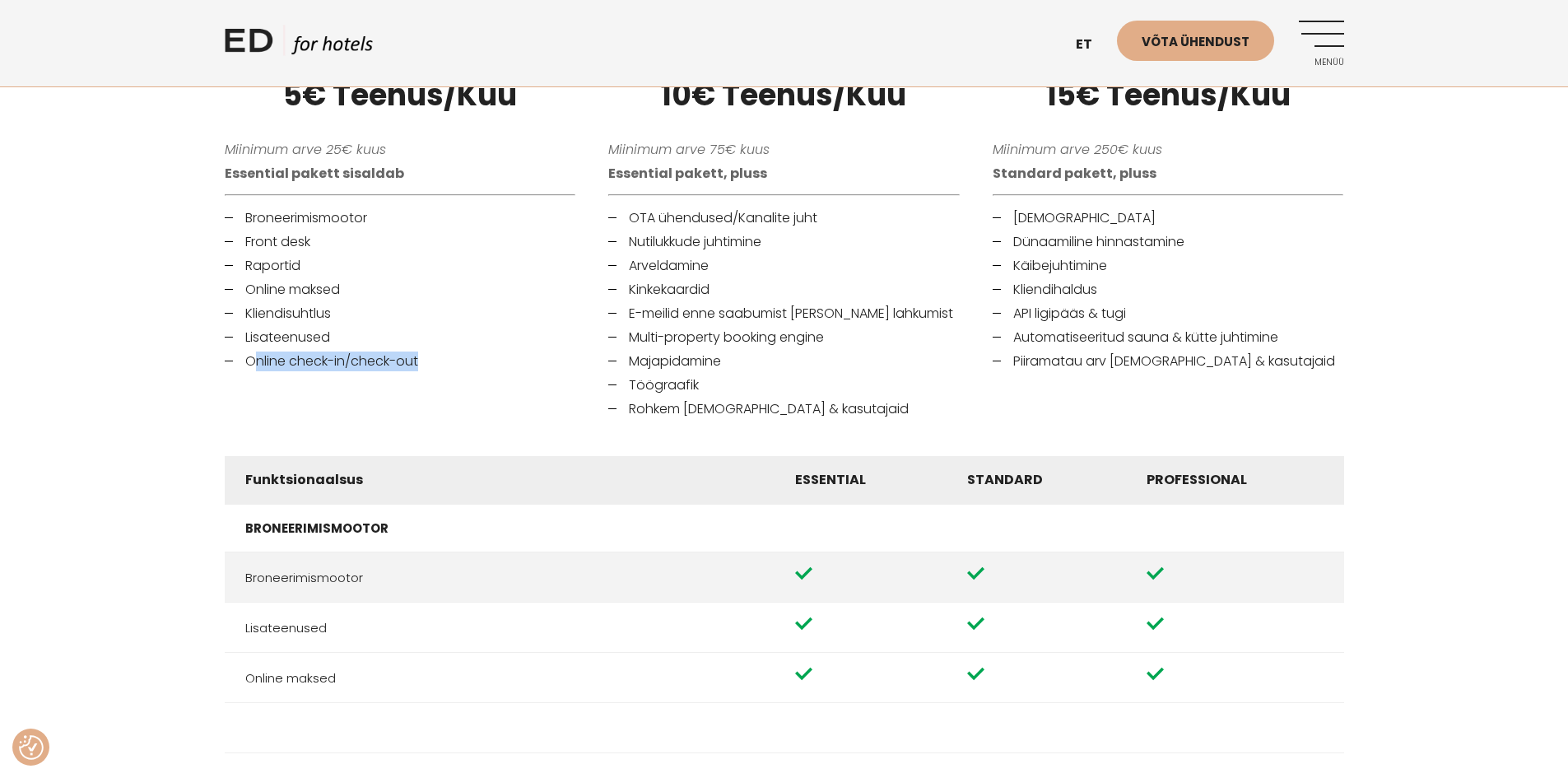
scroll to position [824, 0]
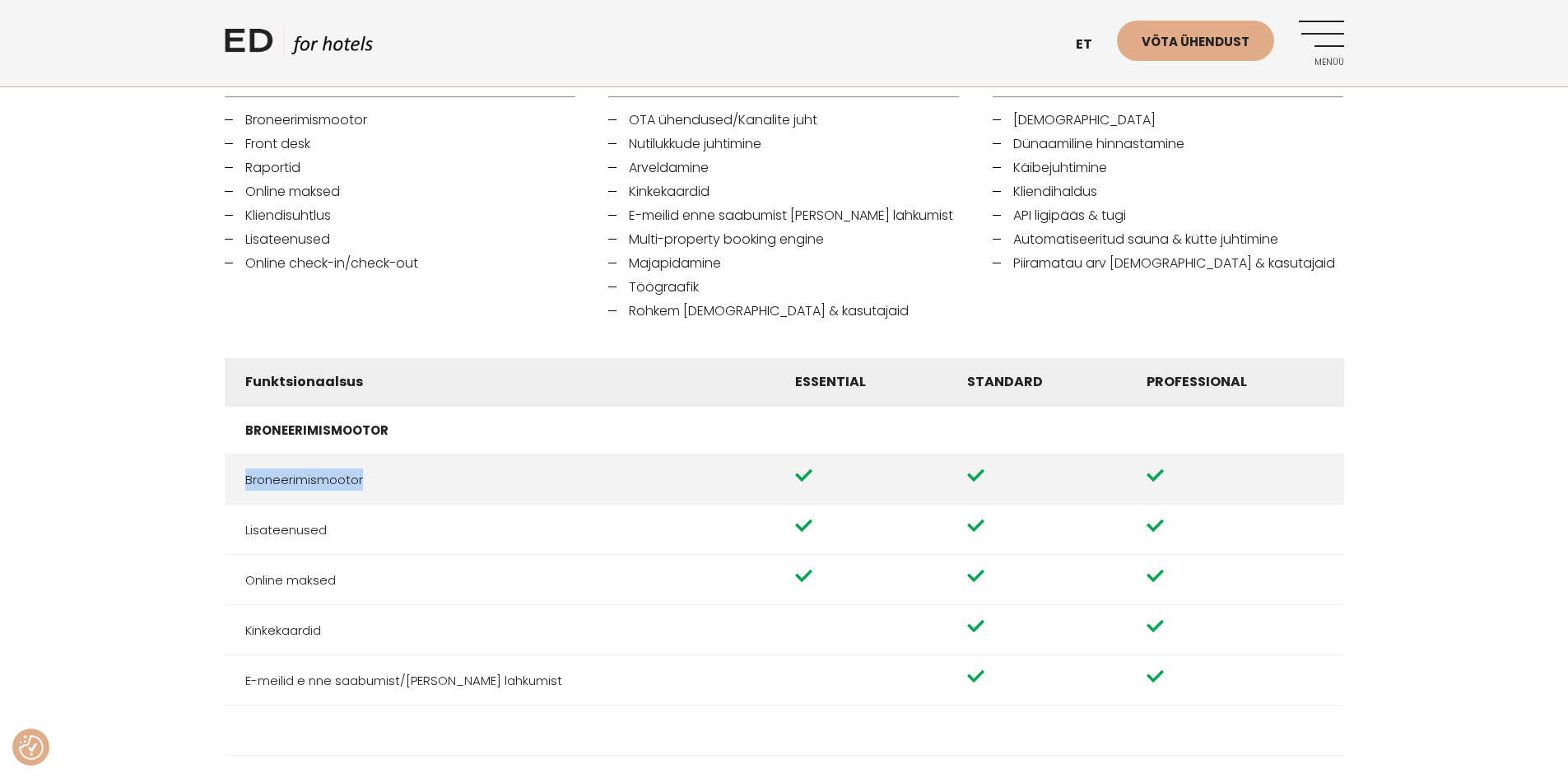
drag, startPoint x: 293, startPoint y: 481, endPoint x: 400, endPoint y: 483, distance: 107.0
click at [400, 483] on td "Broneerimismootor" at bounding box center [500, 480] width 550 height 51
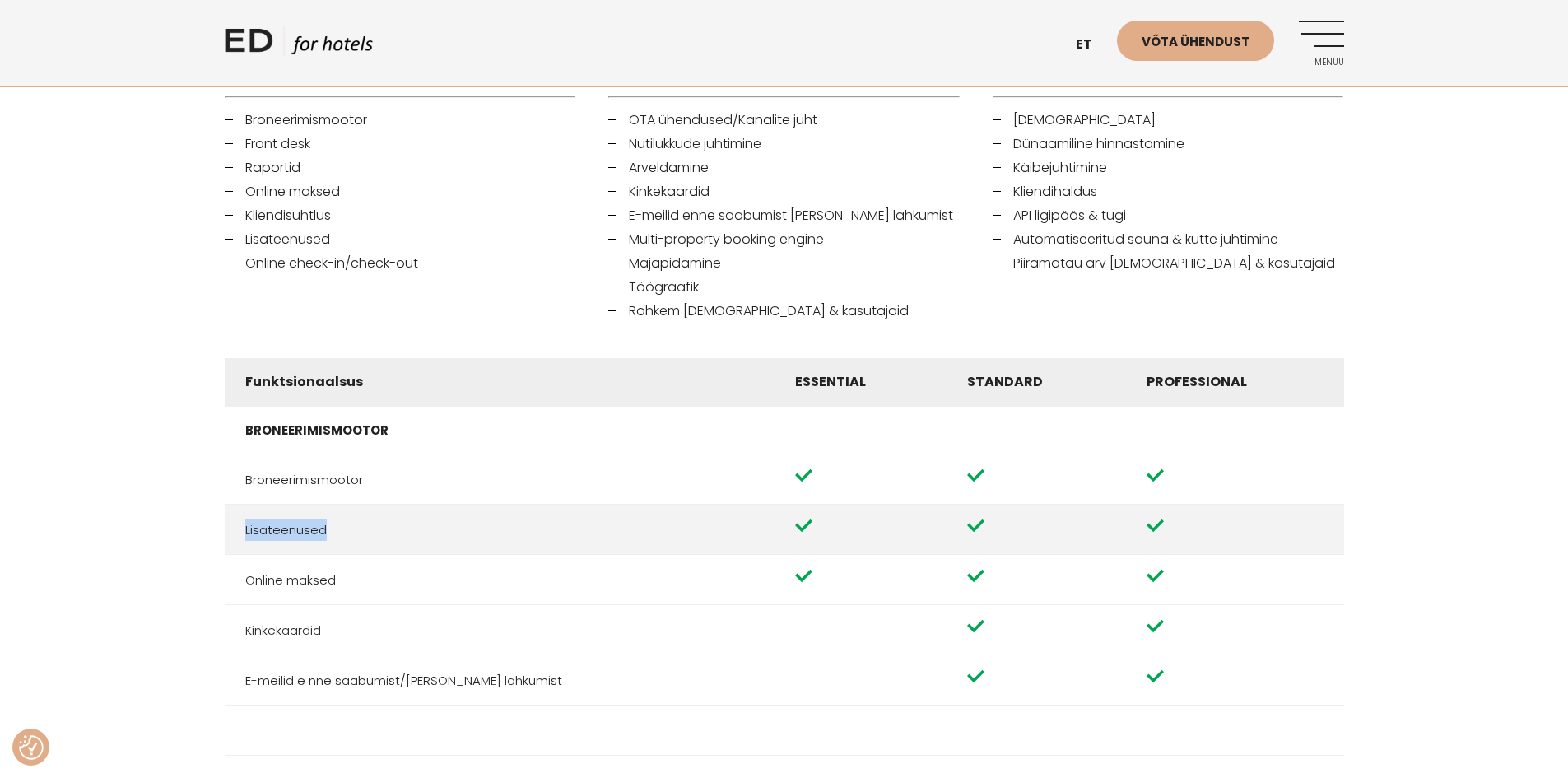
drag, startPoint x: 241, startPoint y: 533, endPoint x: 381, endPoint y: 523, distance: 140.4
click at [381, 523] on td "Lisateenused" at bounding box center [500, 529] width 550 height 51
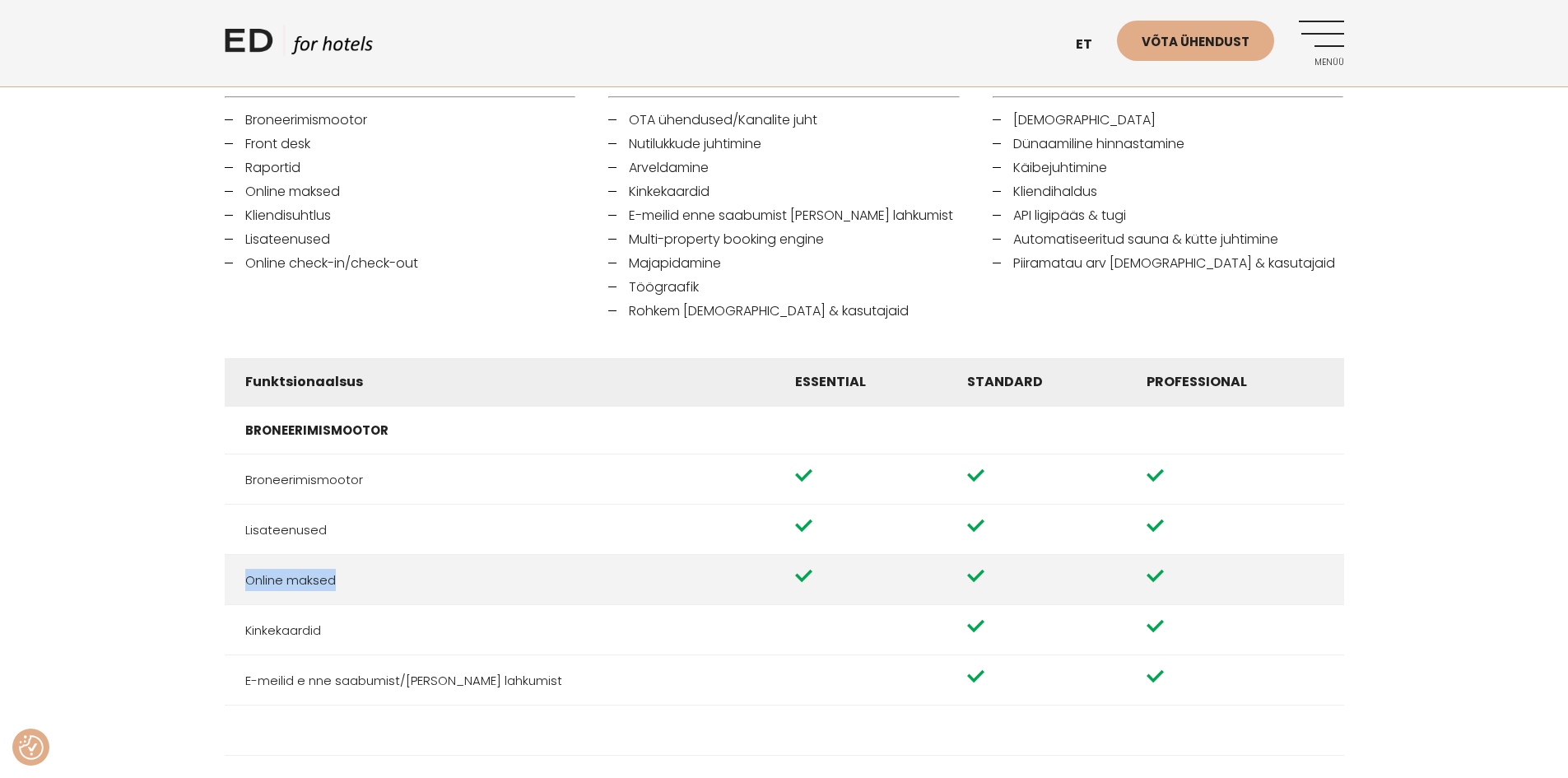
drag, startPoint x: 358, startPoint y: 574, endPoint x: 393, endPoint y: 576, distance: 35.1
click at [393, 576] on td "Online maksed" at bounding box center [500, 580] width 550 height 51
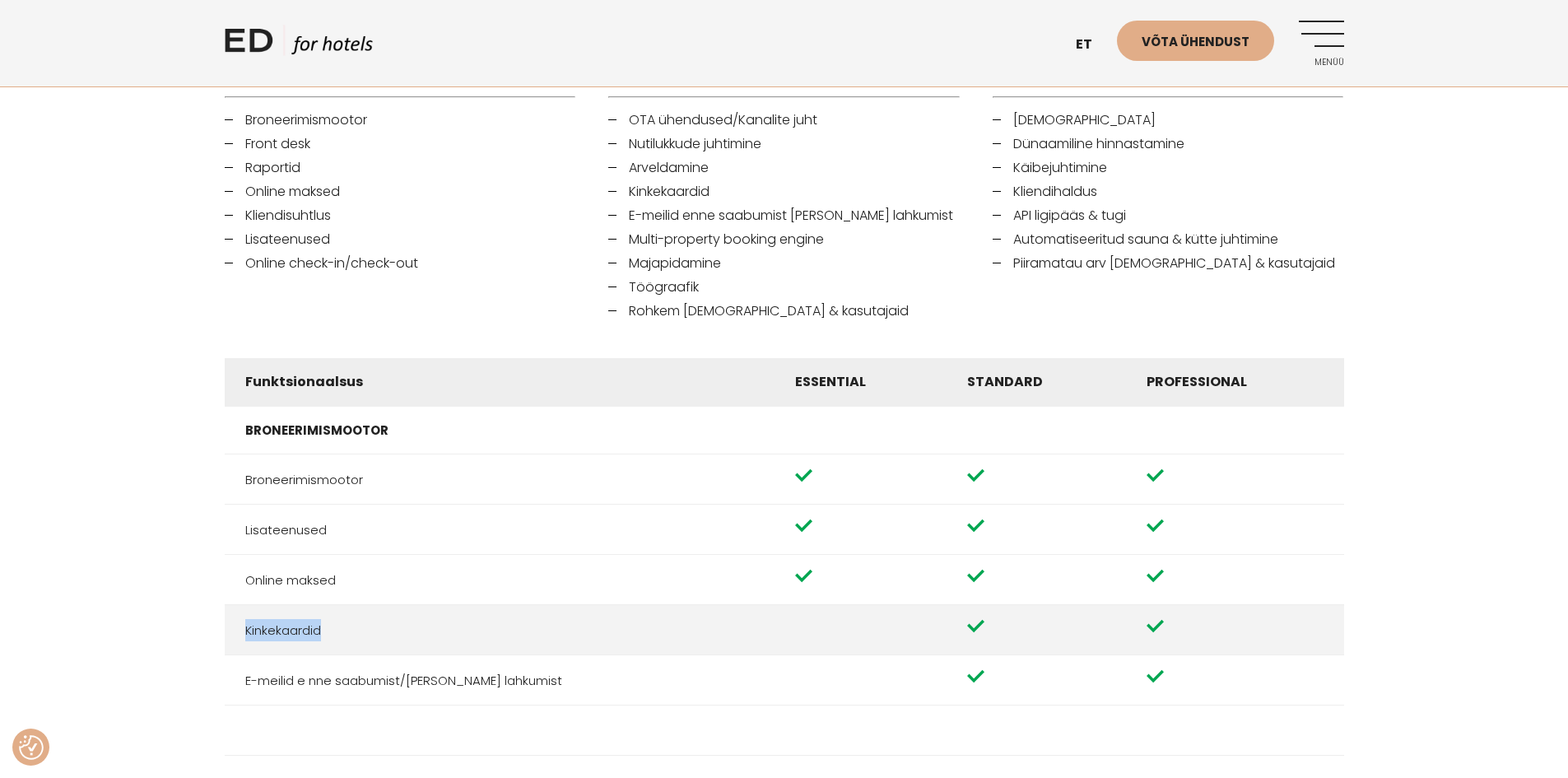
click at [386, 636] on td "Kinkekaardid" at bounding box center [500, 630] width 550 height 51
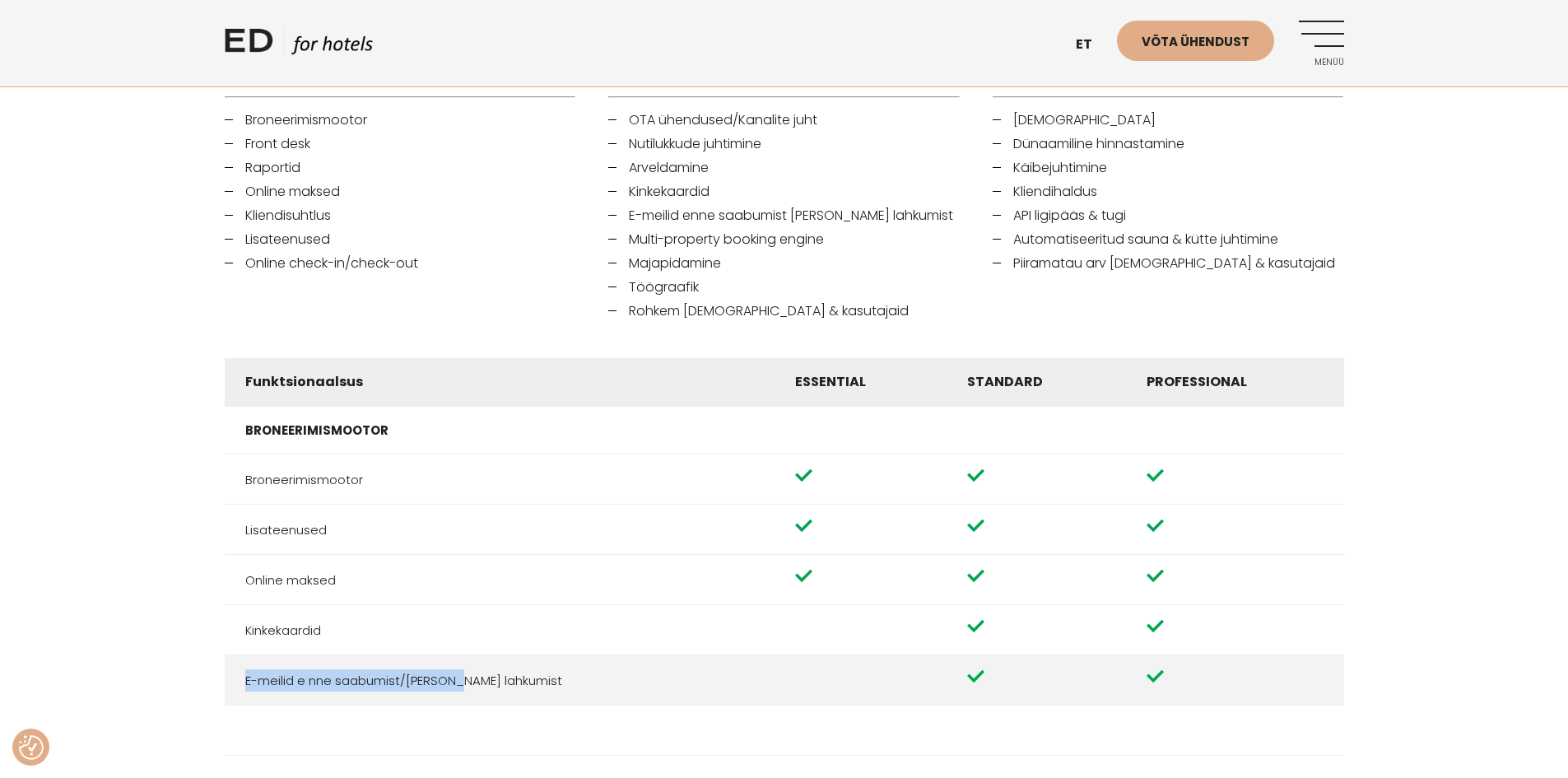
drag, startPoint x: 247, startPoint y: 681, endPoint x: 495, endPoint y: 676, distance: 248.1
click at [495, 676] on td "E-meilid e nne saabumist/[PERSON_NAME] lahkumist" at bounding box center [500, 681] width 550 height 51
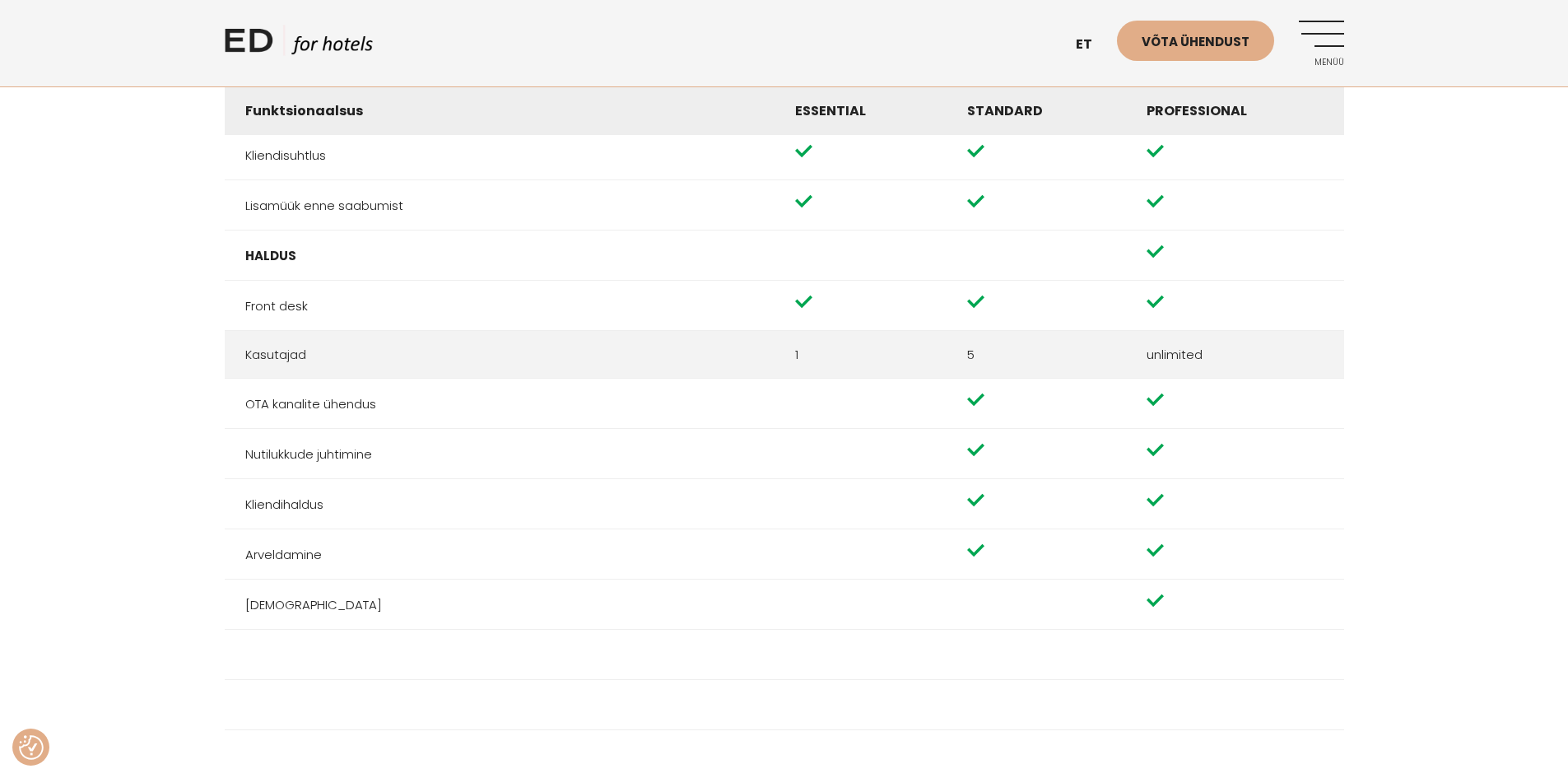
scroll to position [1729, 0]
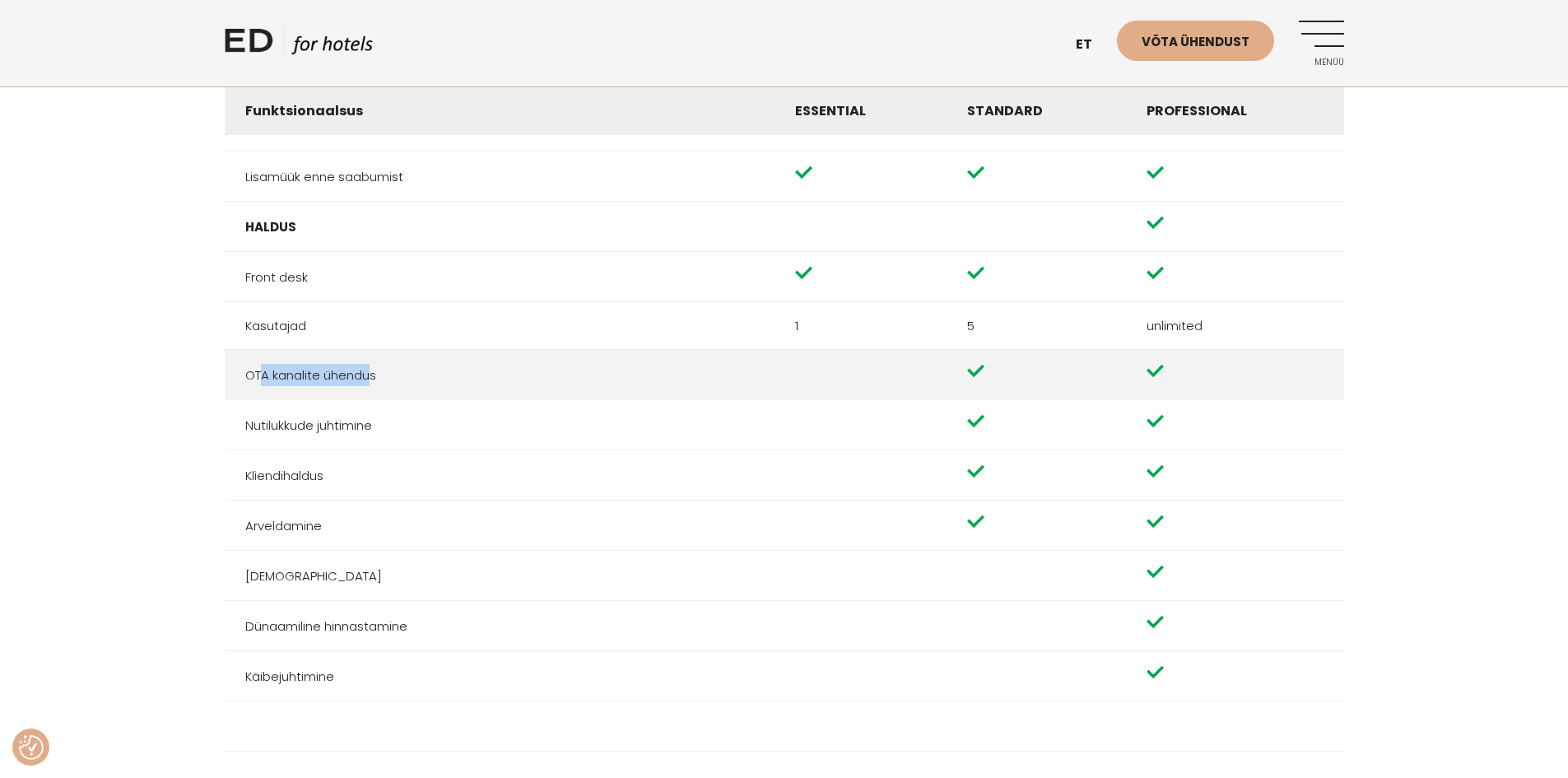
drag, startPoint x: 262, startPoint y: 373, endPoint x: 373, endPoint y: 369, distance: 111.1
click at [373, 369] on td "OTA kanalite ühendus" at bounding box center [500, 375] width 550 height 51
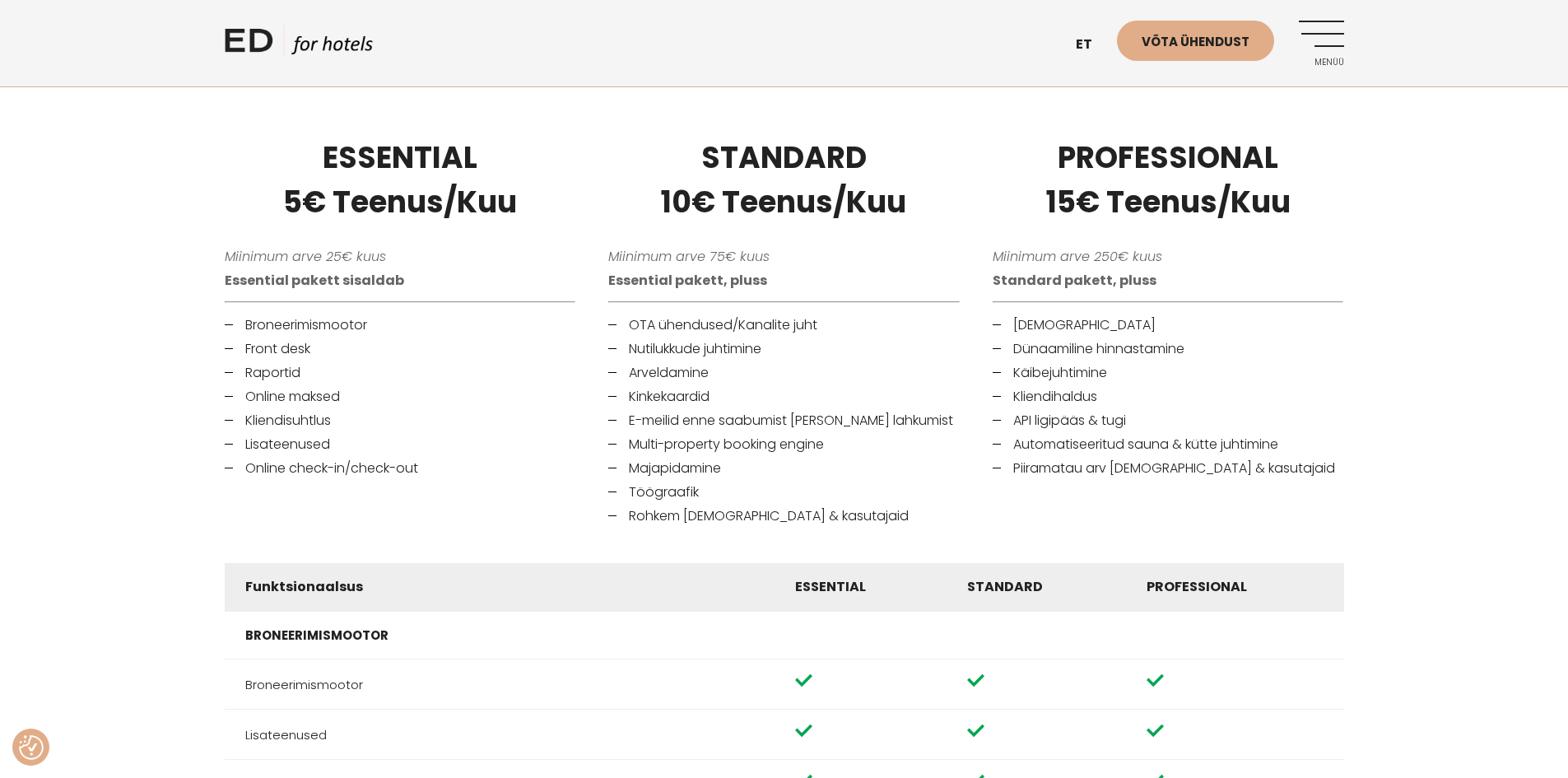
scroll to position [0, 0]
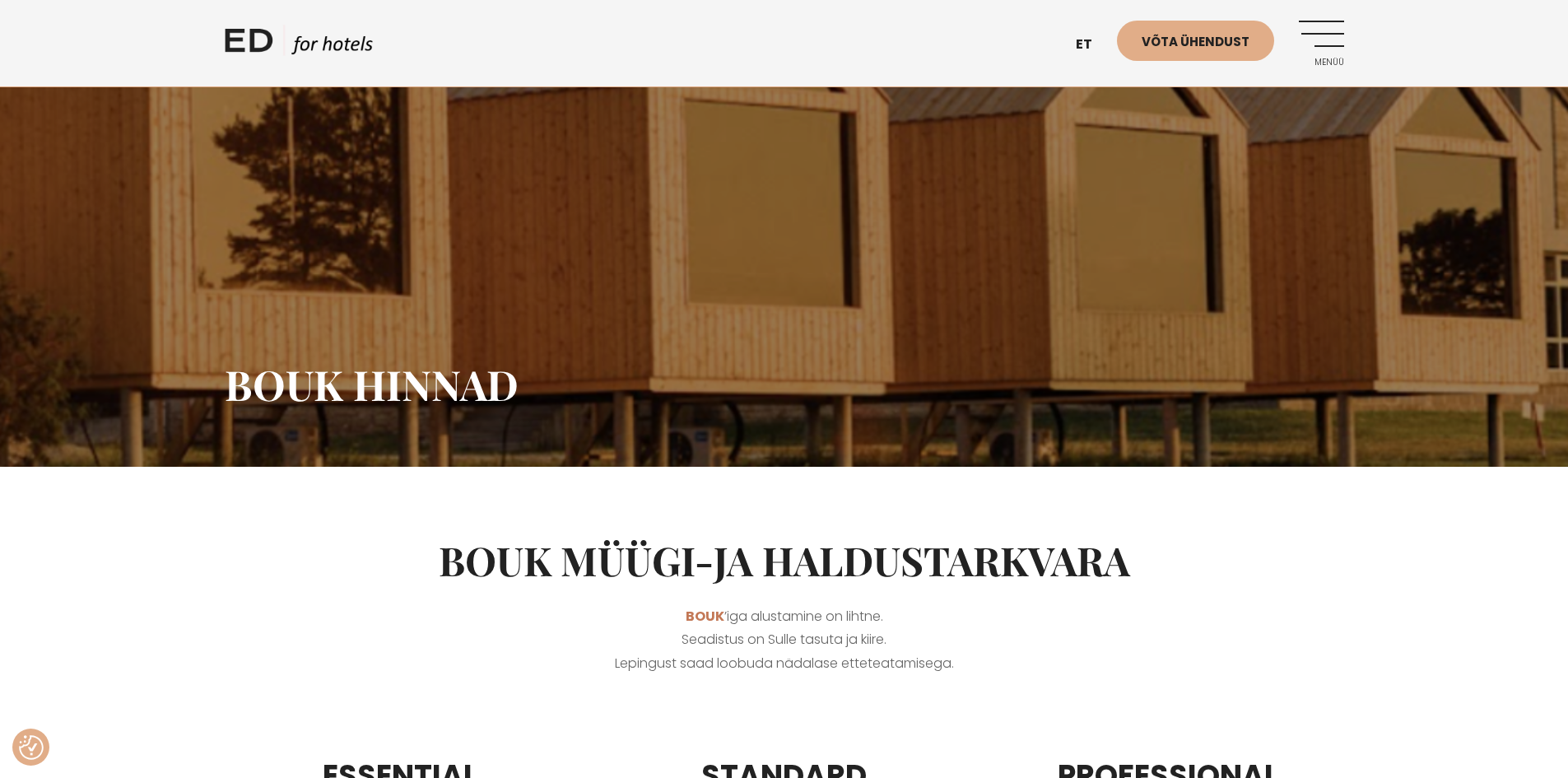
drag, startPoint x: 225, startPoint y: 443, endPoint x: 211, endPoint y: 222, distance: 221.4
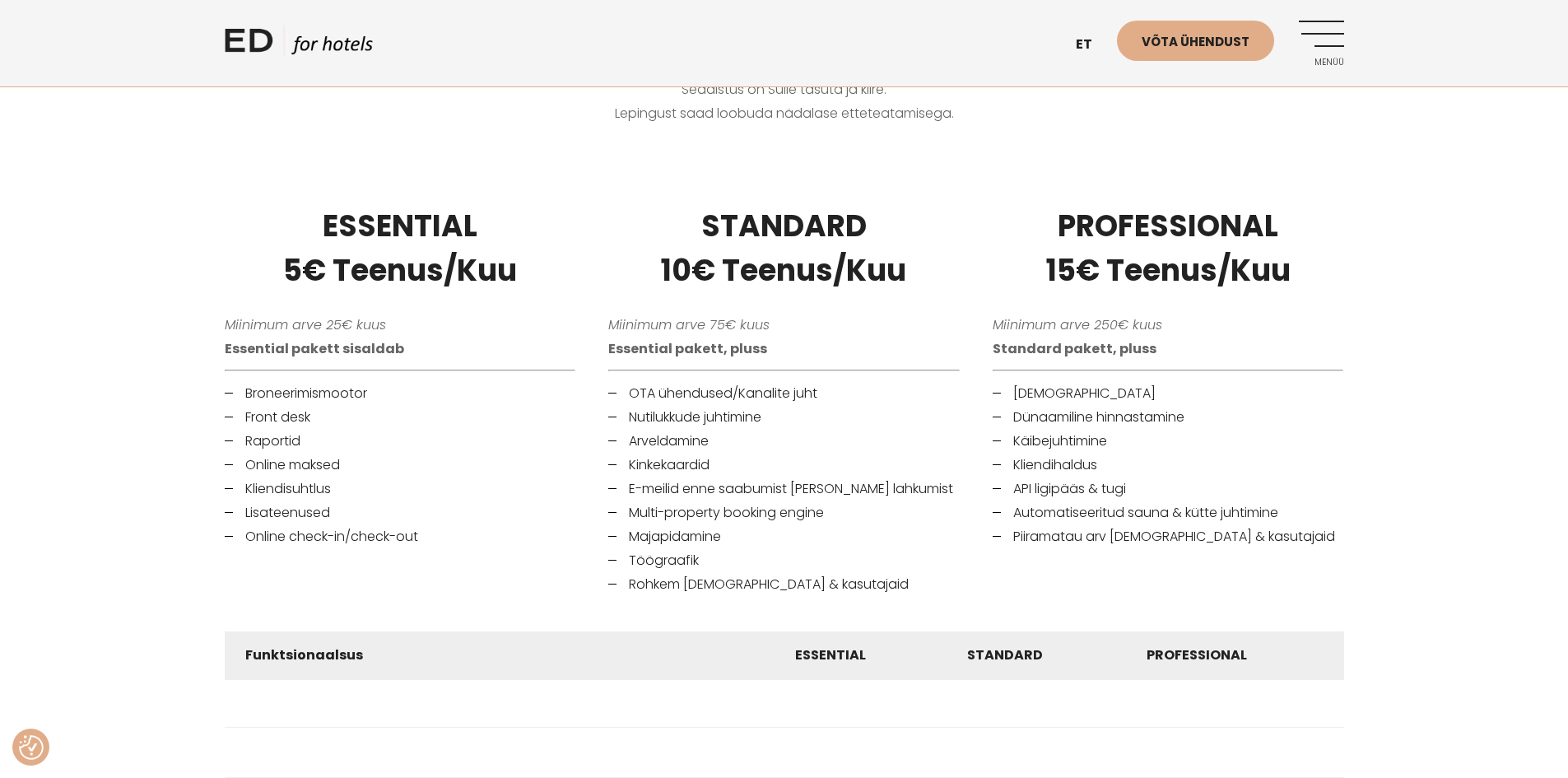
scroll to position [576, 0]
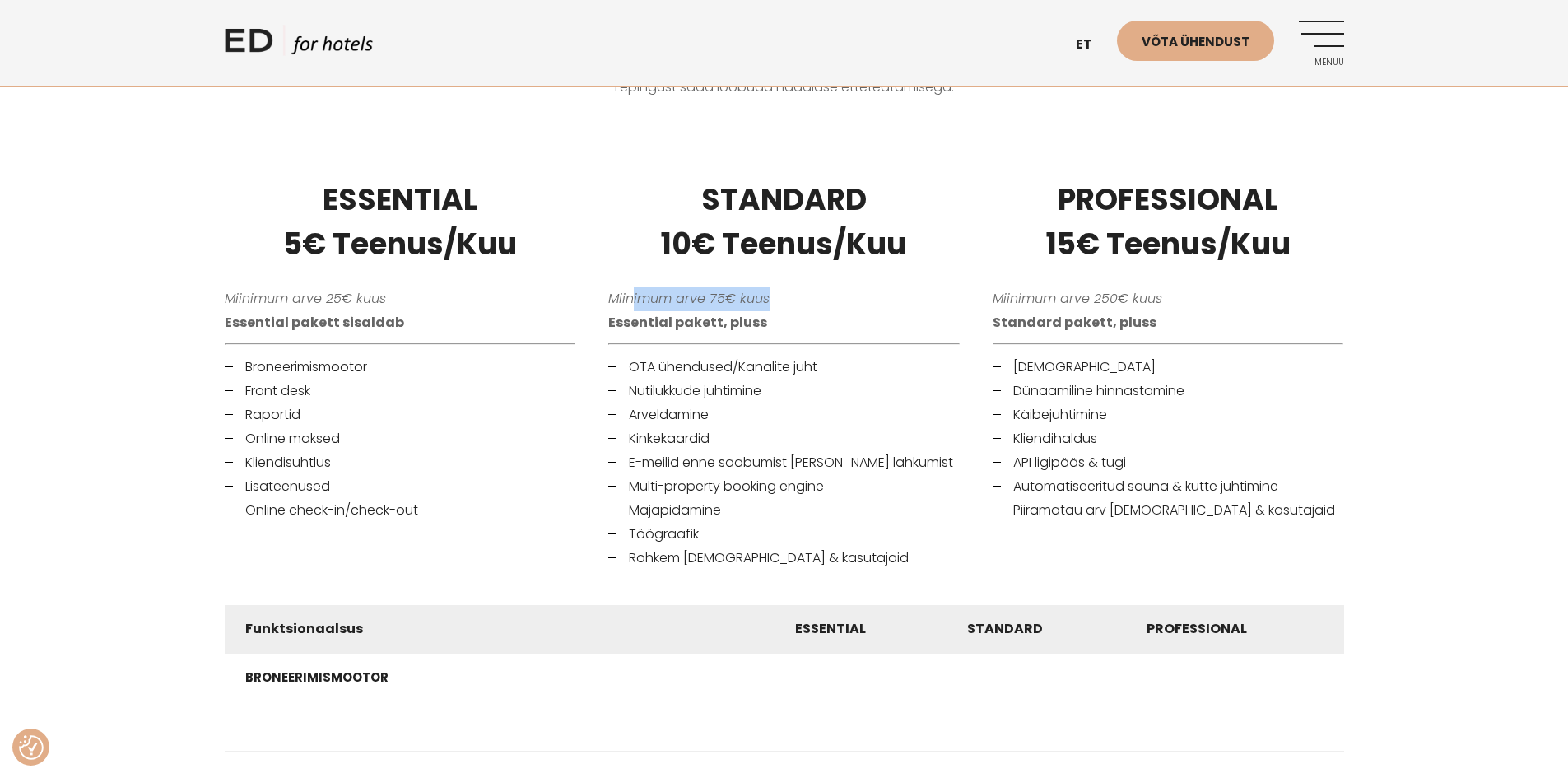
drag, startPoint x: 633, startPoint y: 293, endPoint x: 884, endPoint y: 294, distance: 251.0
click at [884, 294] on p "Miinimum arve 75€ kuus Essential pakett, pluss" at bounding box center [784, 312] width 352 height 48
click at [882, 288] on p "Miinimum arve 75€ kuus Essential pakett, pluss" at bounding box center [784, 312] width 352 height 48
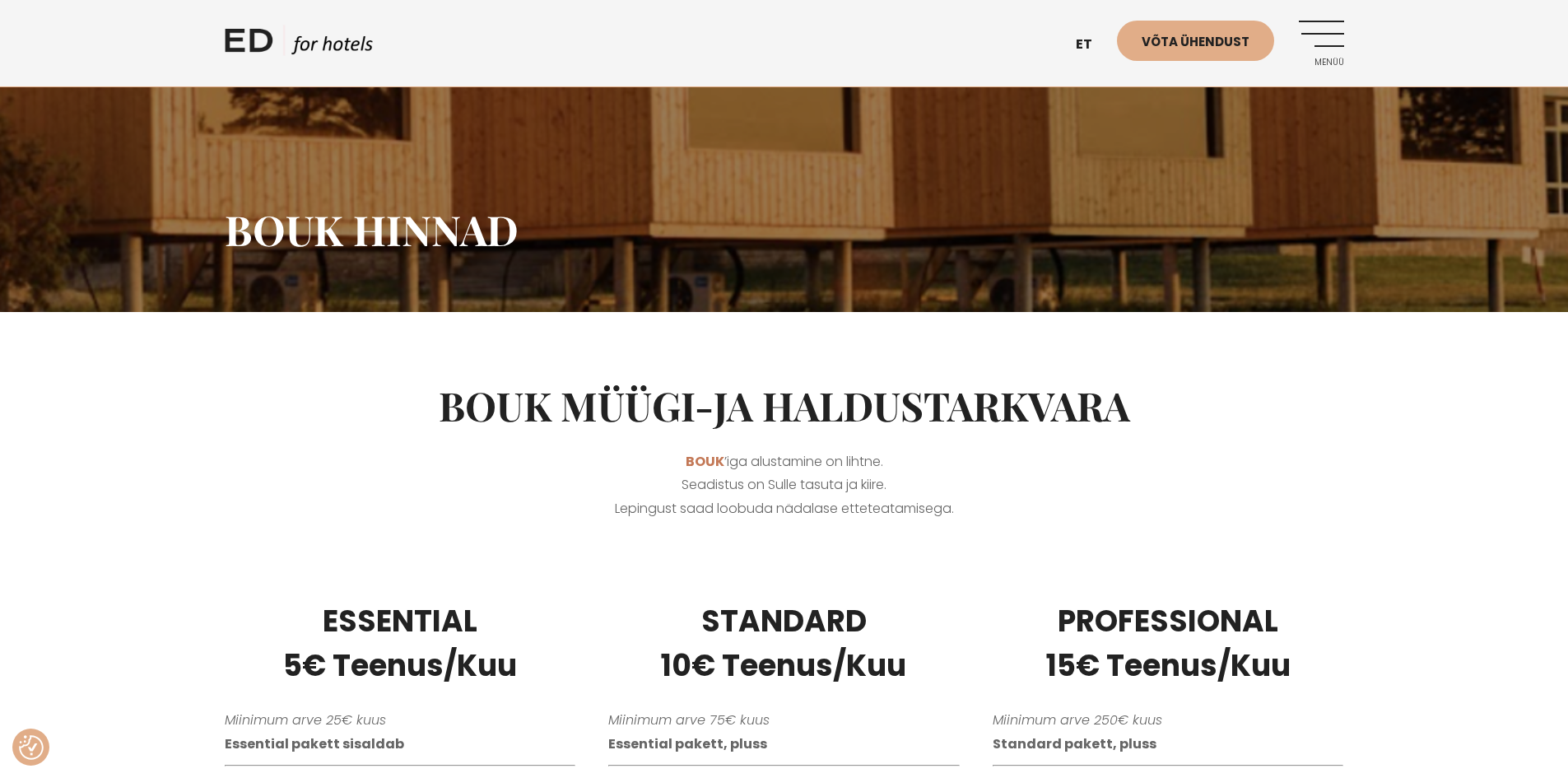
scroll to position [0, 0]
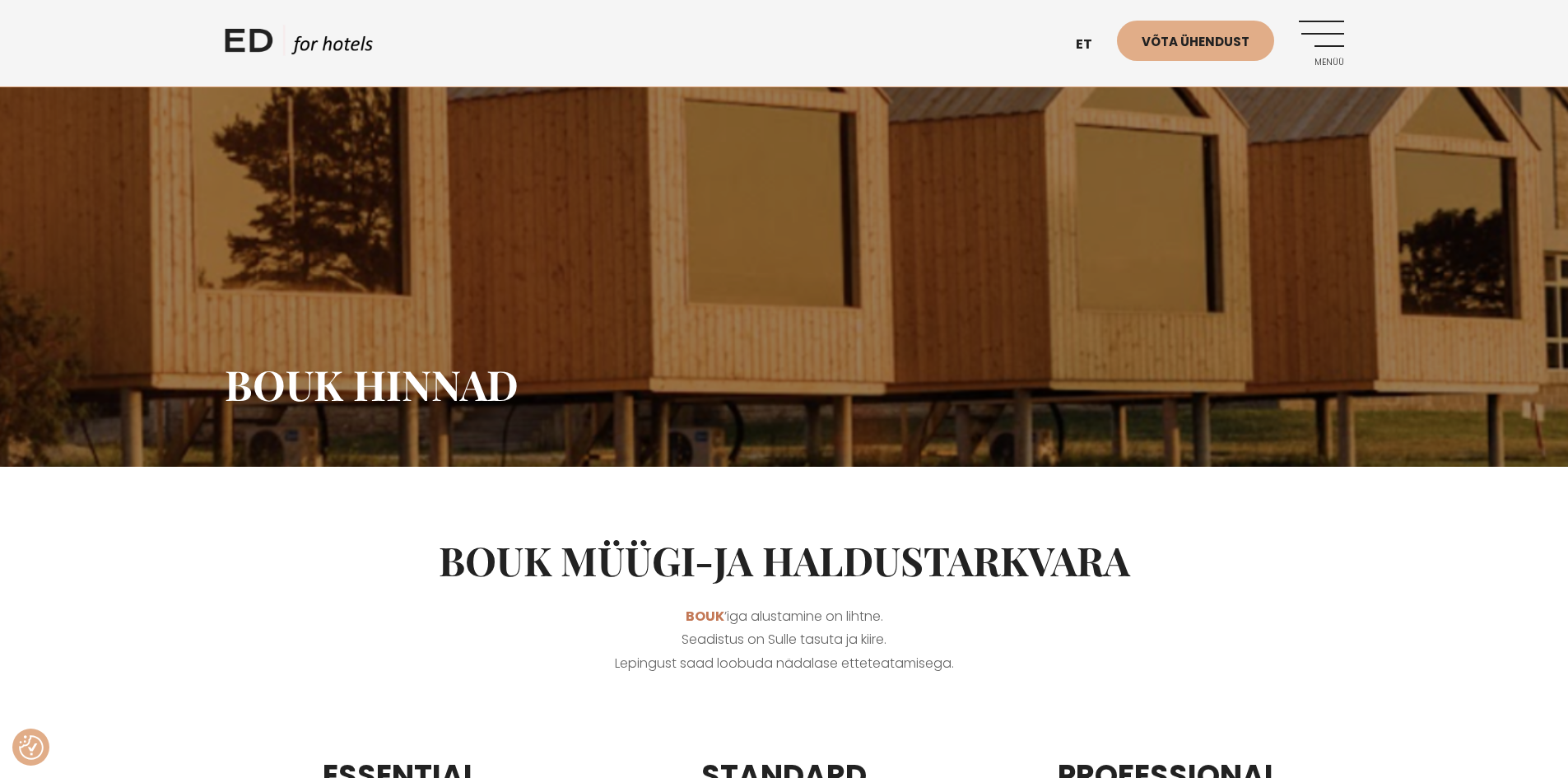
drag, startPoint x: 882, startPoint y: 287, endPoint x: 1081, endPoint y: -52, distance: 393.1
